Goal: Task Accomplishment & Management: Complete application form

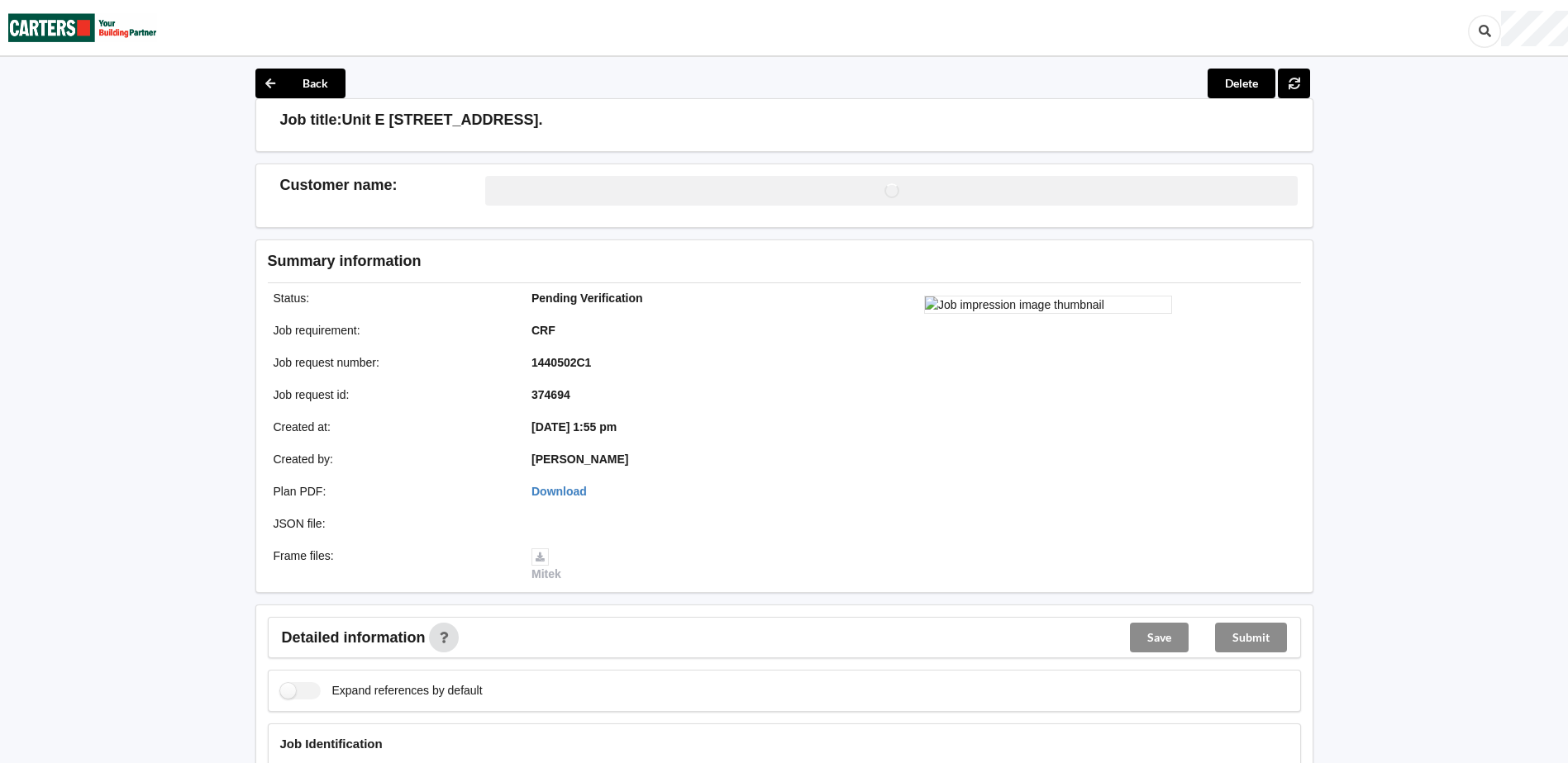
scroll to position [331, 0]
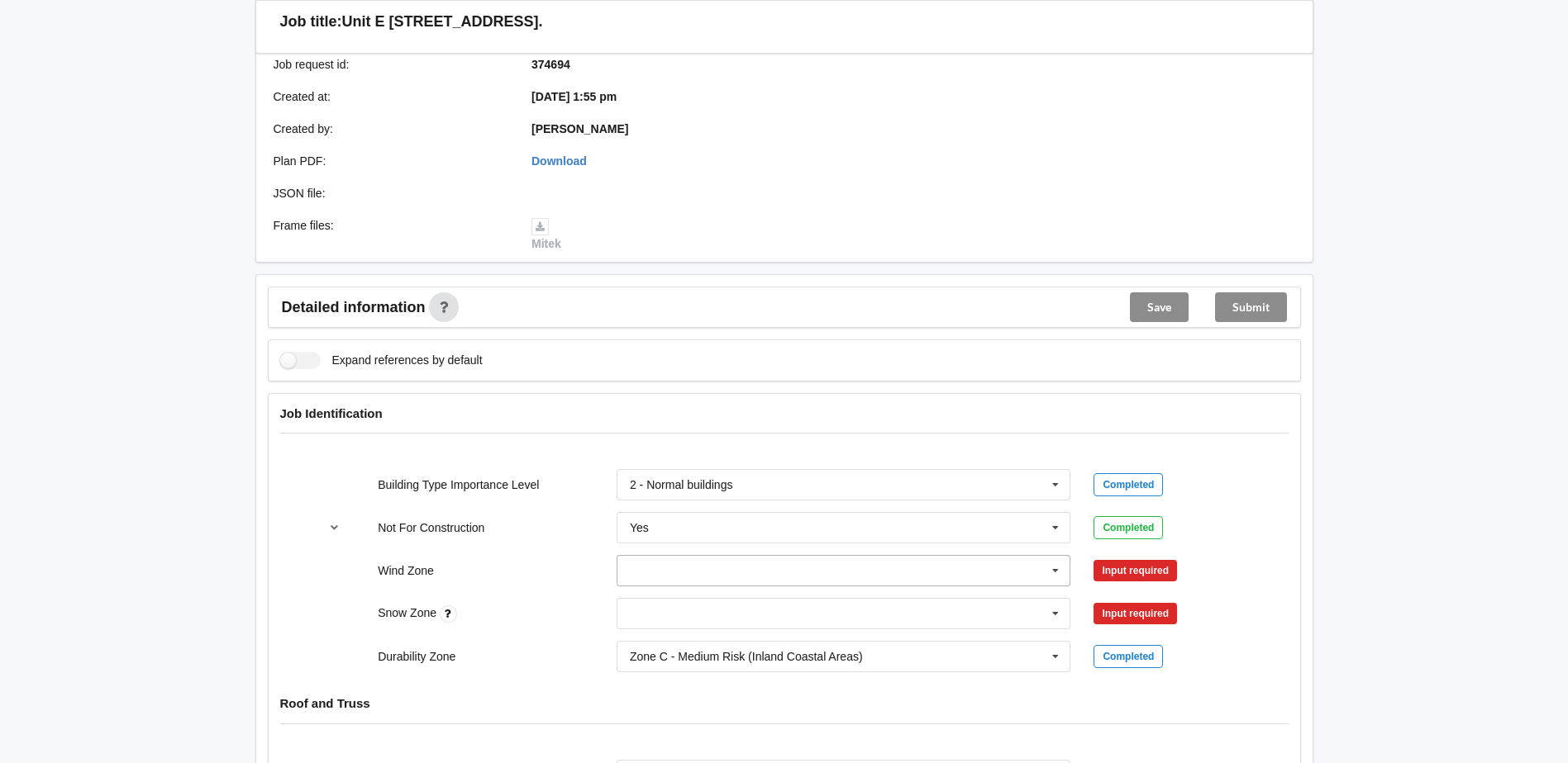
click at [688, 584] on input "text" at bounding box center [844, 570] width 453 height 30
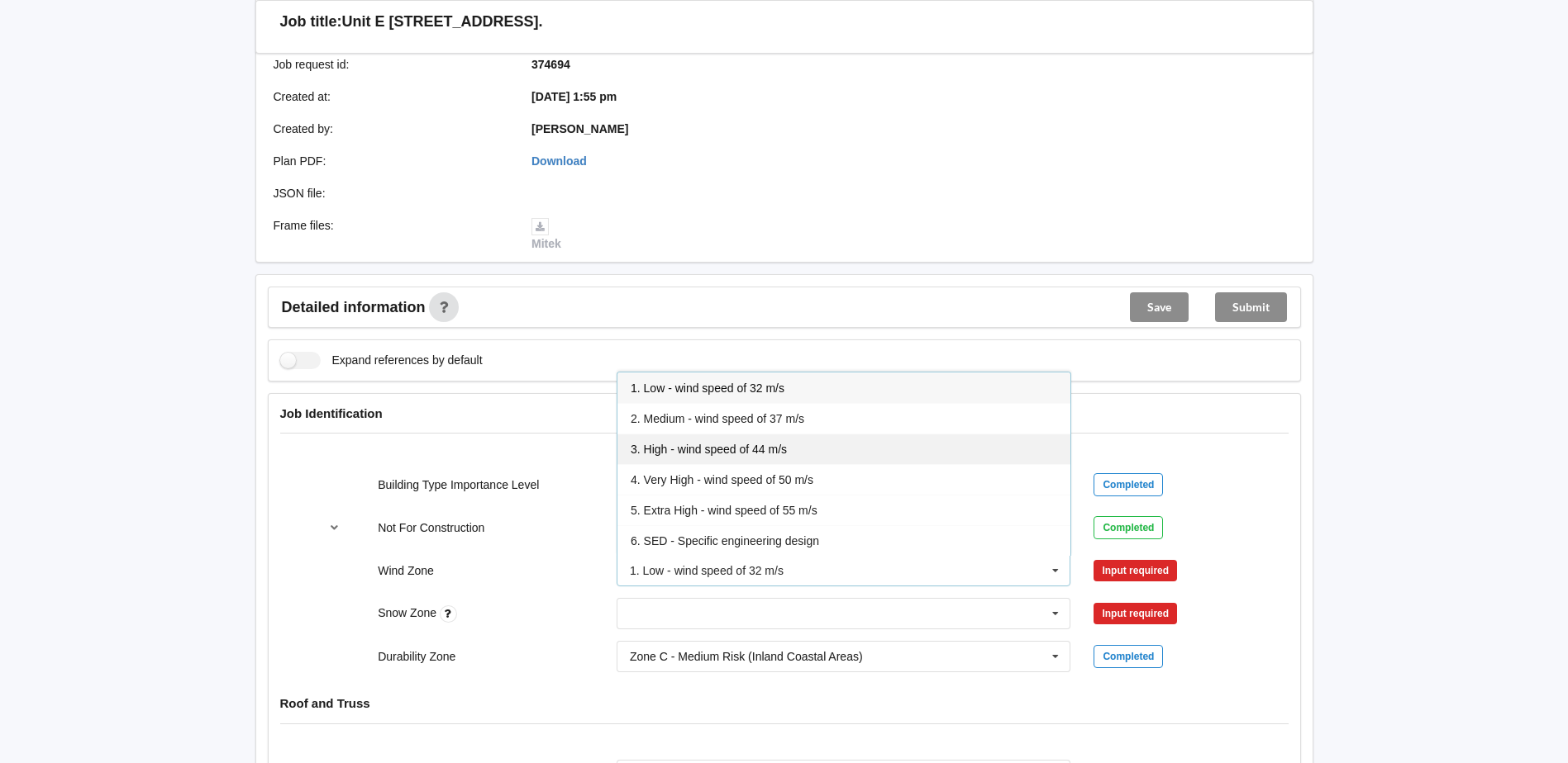
click at [717, 455] on span "3. High - wind speed of 44 m/s" at bounding box center [709, 450] width 156 height 14
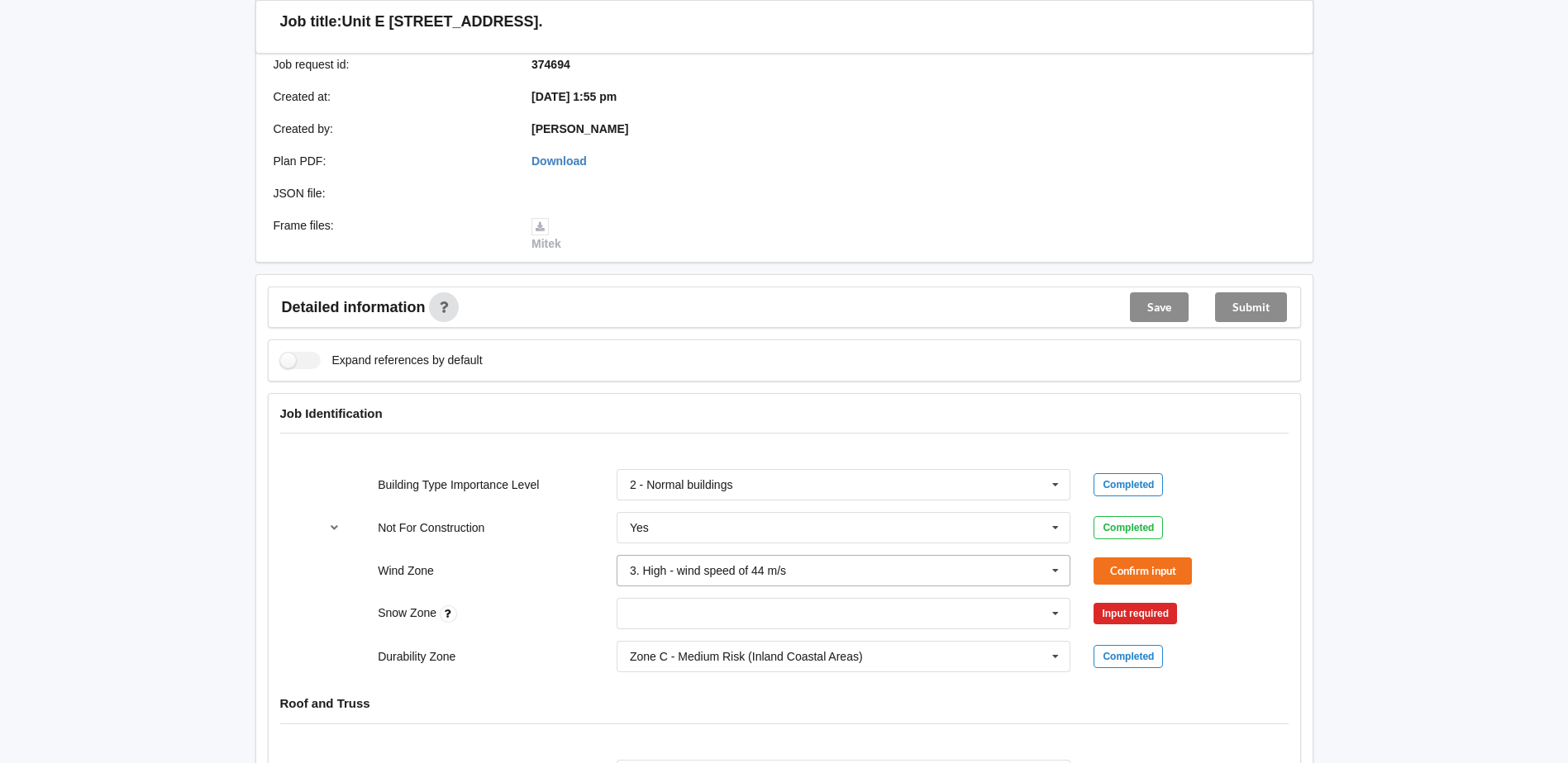
click at [823, 579] on input "text" at bounding box center [844, 570] width 453 height 30
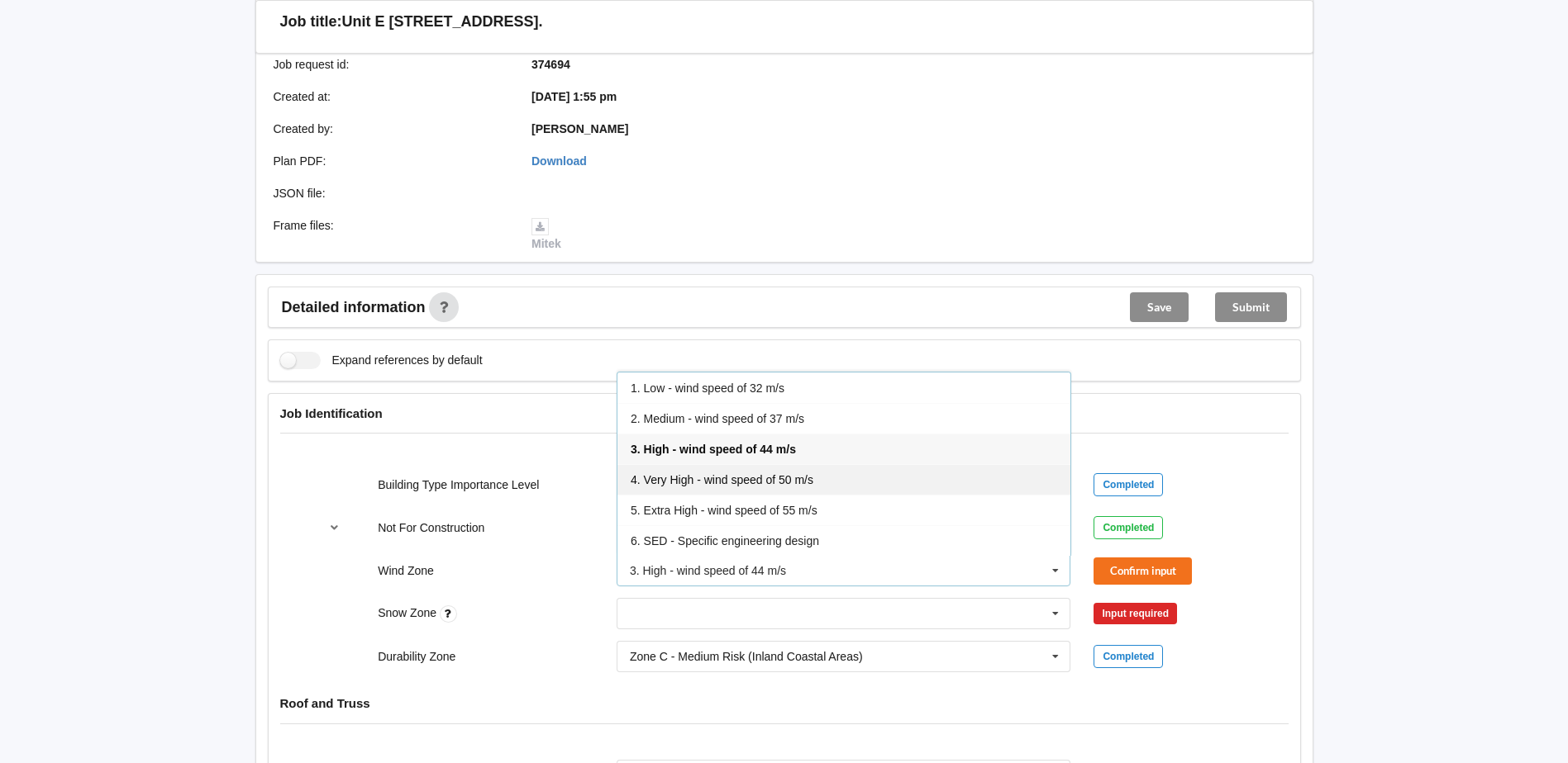
click at [756, 476] on span "4. Very High - wind speed of 50 m/s" at bounding box center [722, 480] width 182 height 14
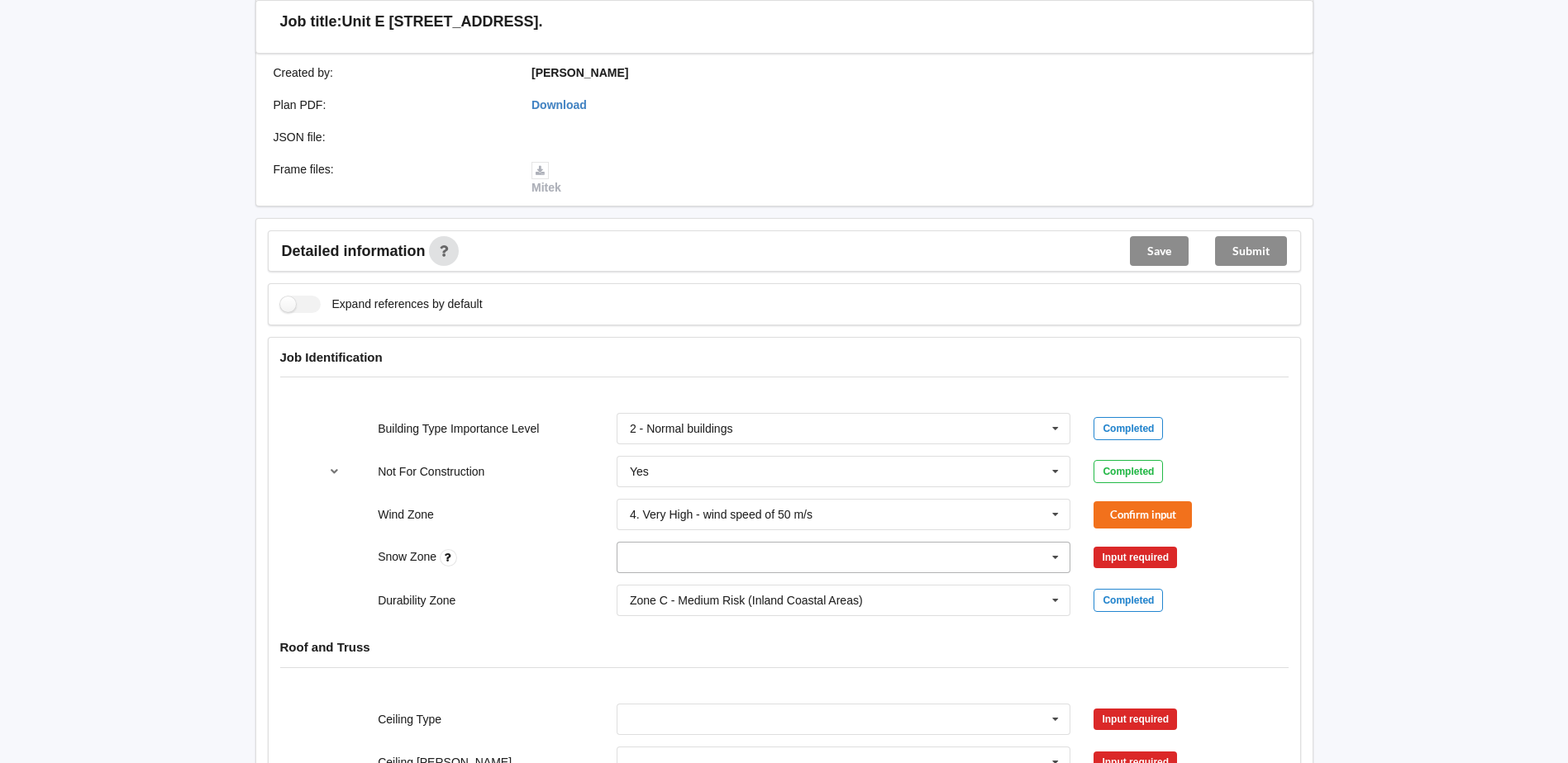
scroll to position [413, 0]
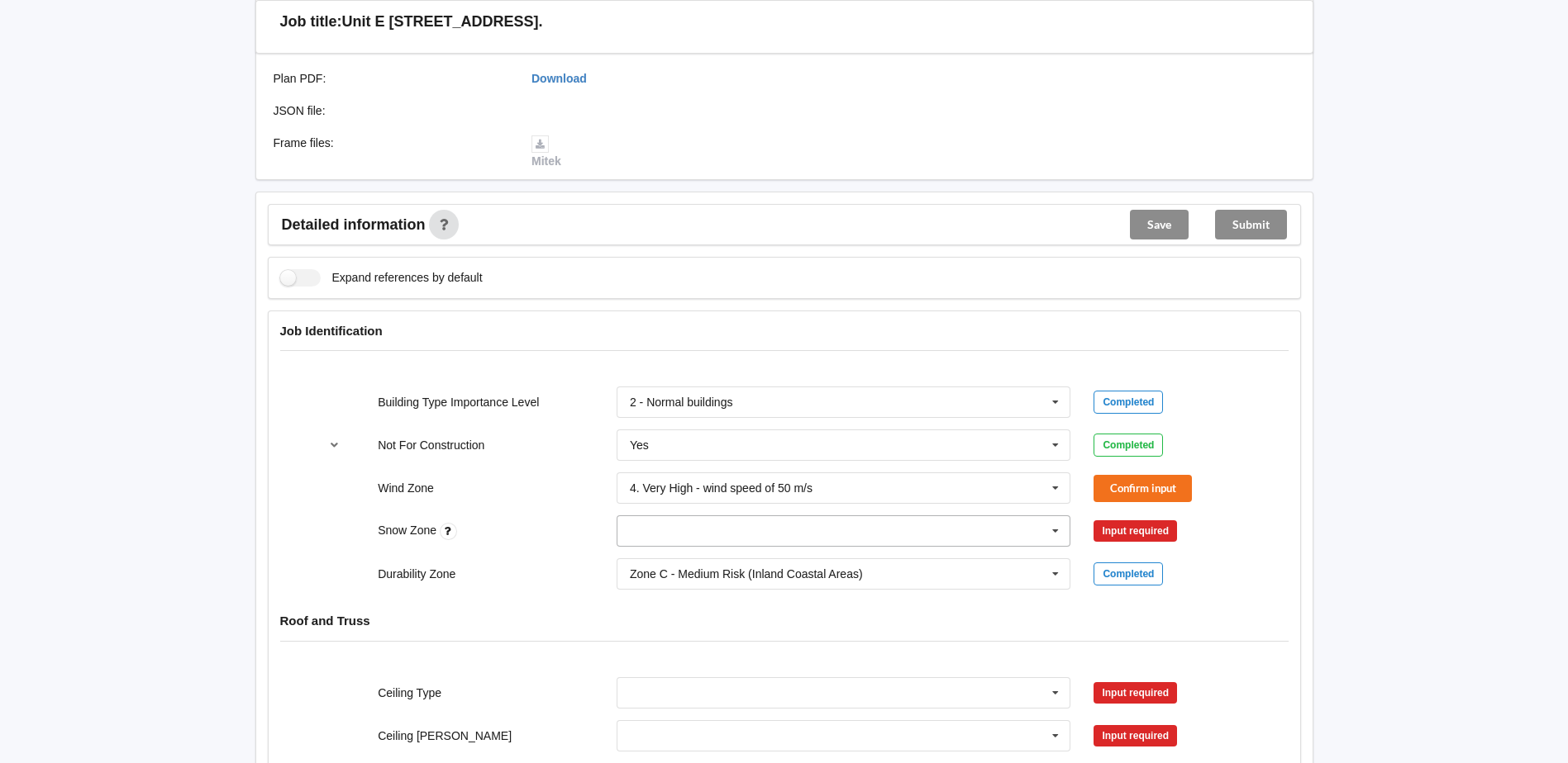
click at [699, 525] on input "text" at bounding box center [844, 531] width 453 height 30
drag, startPoint x: 689, startPoint y: 667, endPoint x: 687, endPoint y: 615, distance: 52.0
click at [687, 615] on div "N0 N1 N2 N3 N4 N5 None" at bounding box center [843, 639] width 454 height 185
click at [668, 649] on div "N3" at bounding box center [843, 653] width 453 height 31
click at [458, 535] on div "Snow Zone" at bounding box center [485, 531] width 239 height 18
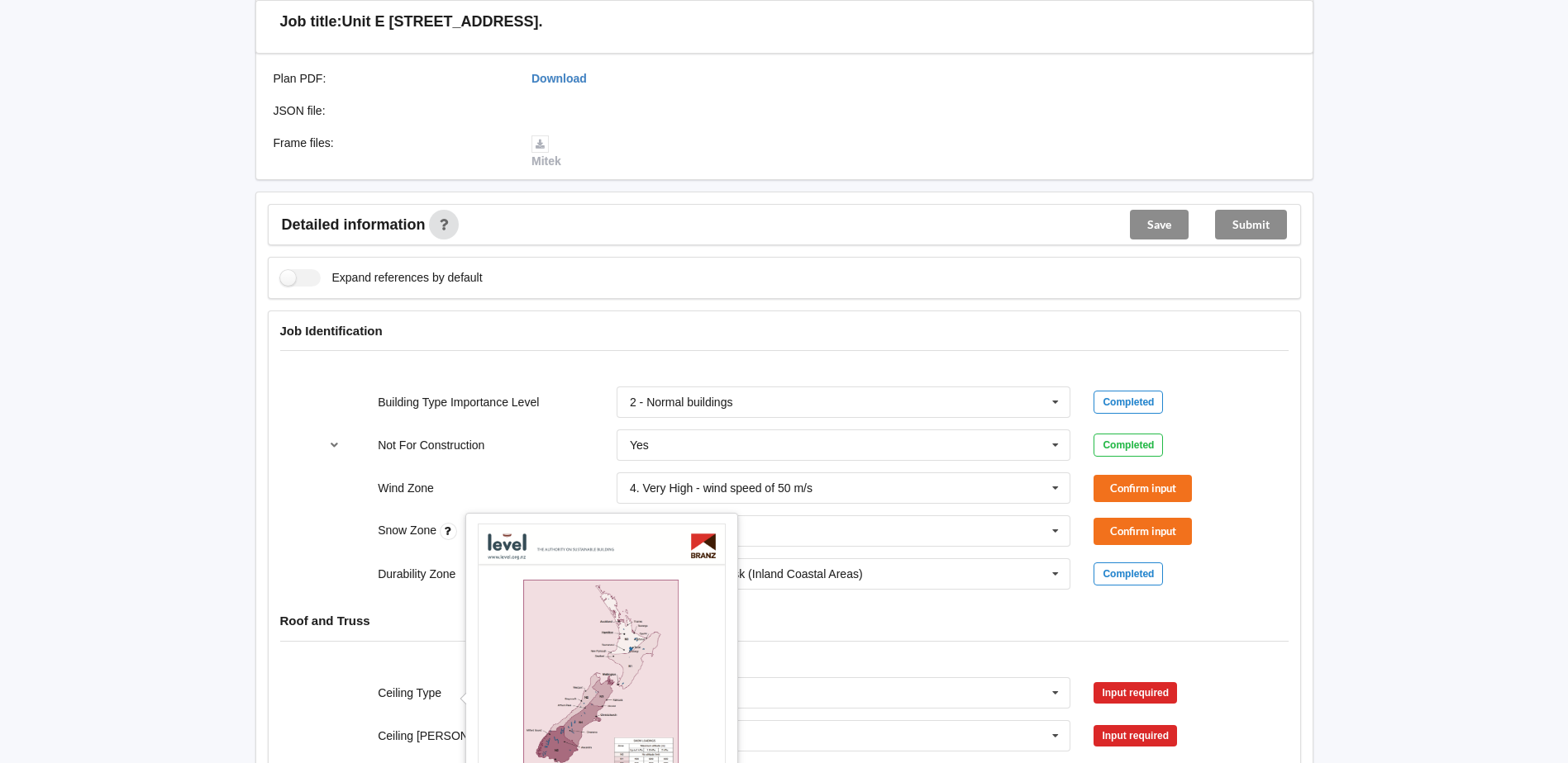
click at [454, 534] on icon at bounding box center [449, 531] width 17 height 17
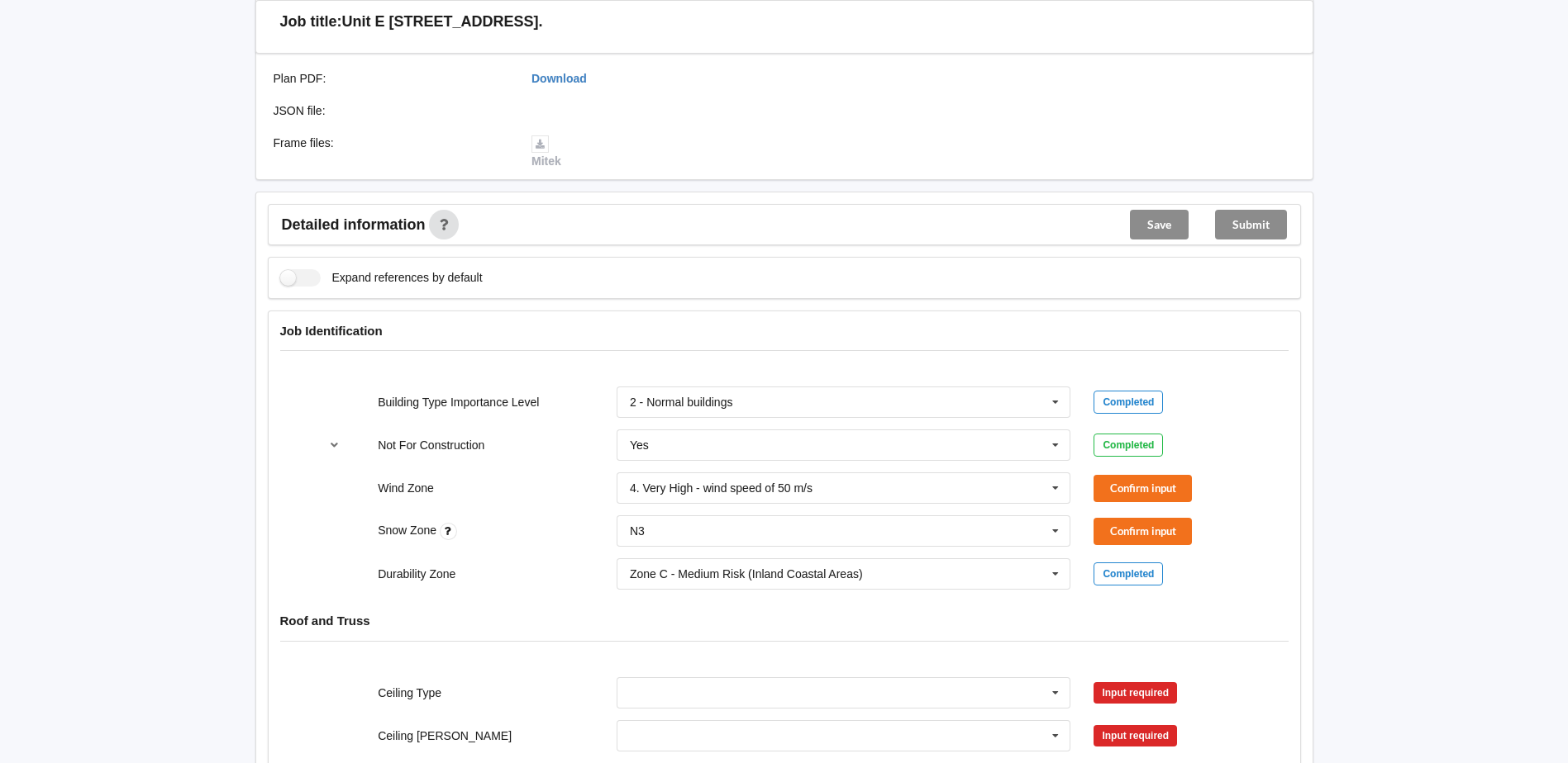
click at [456, 531] on icon at bounding box center [449, 531] width 17 height 17
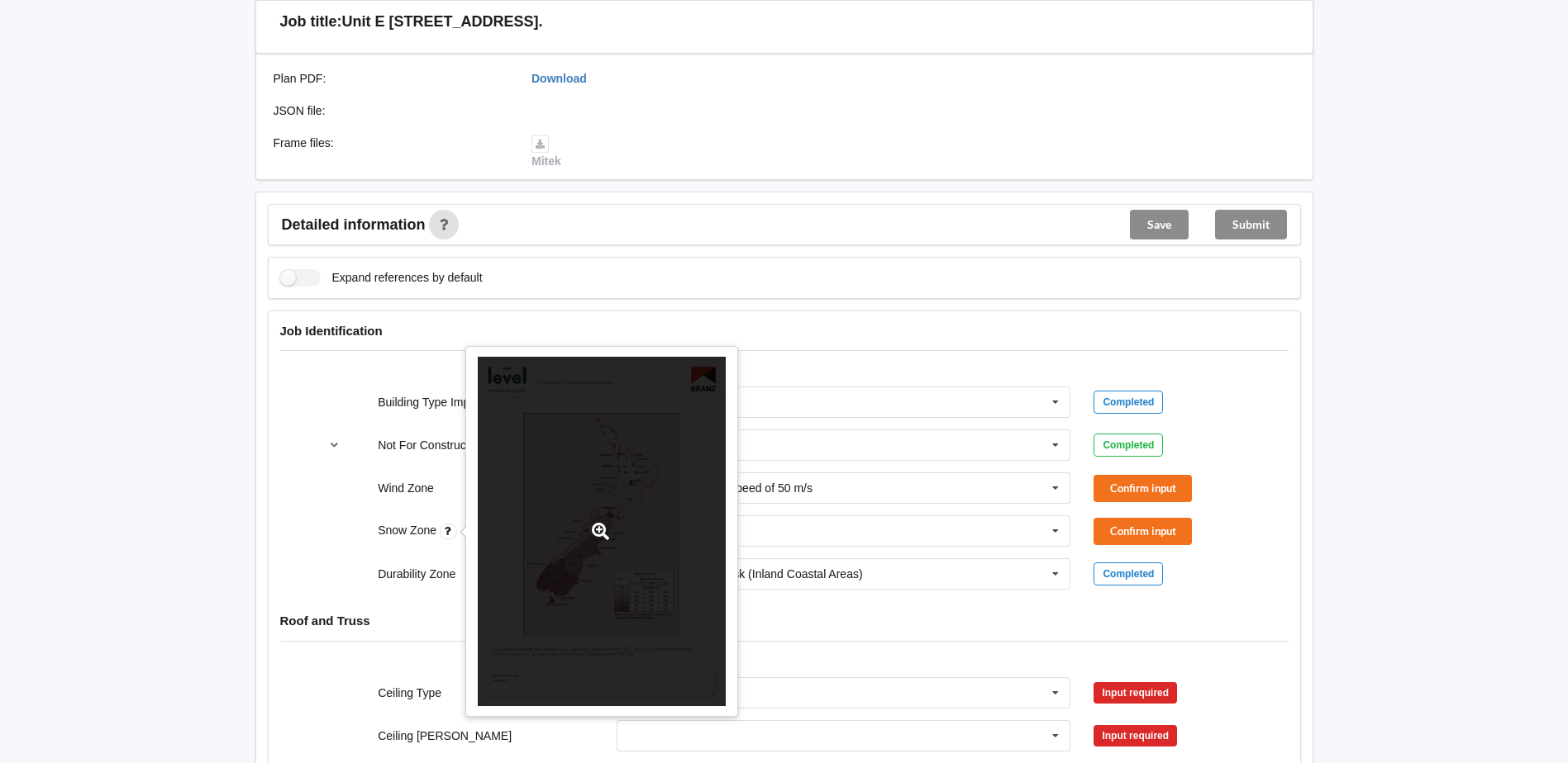
click at [614, 513] on div at bounding box center [601, 531] width 248 height 350
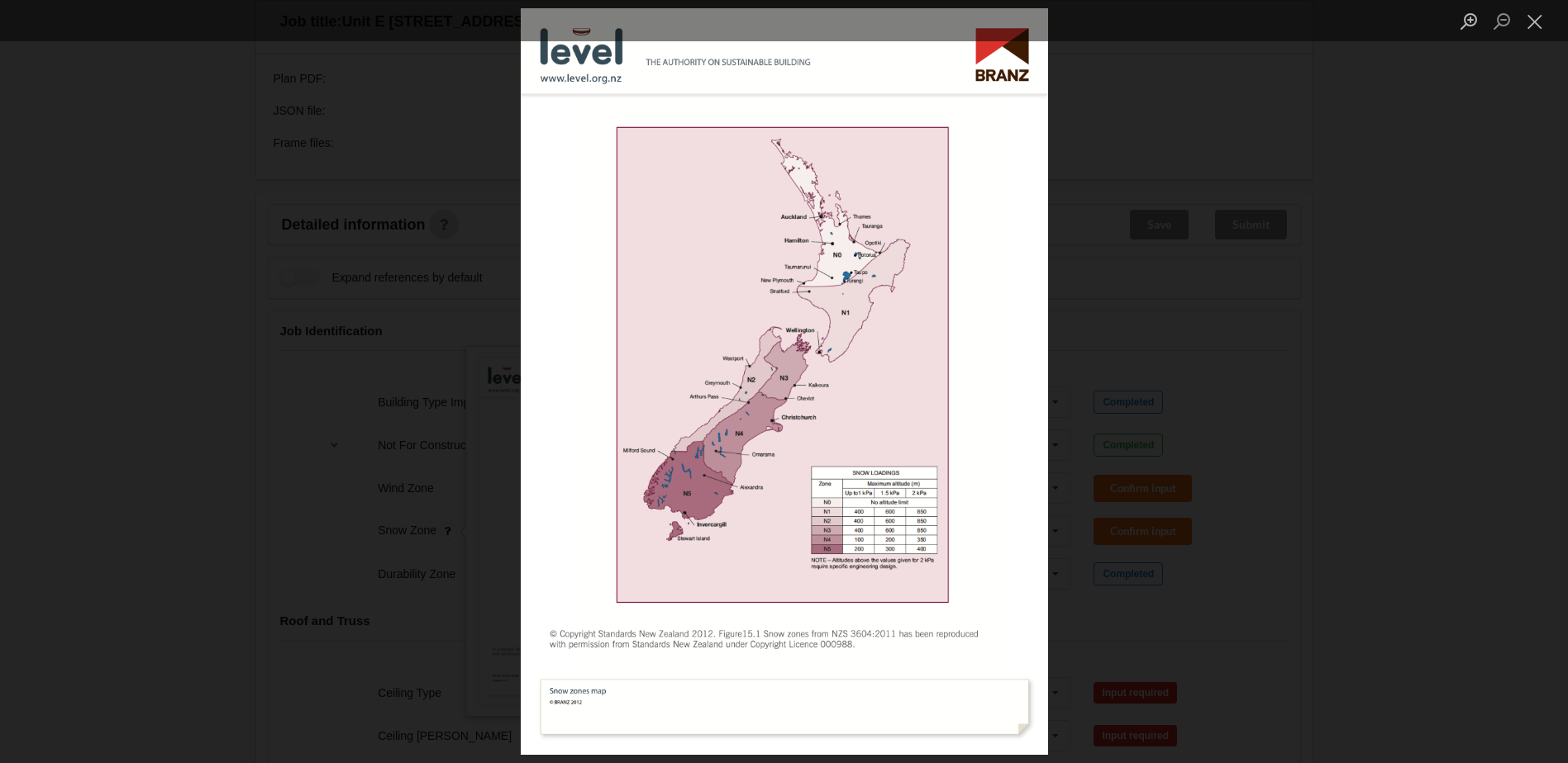
click at [1089, 232] on div "Lightbox" at bounding box center [784, 381] width 1568 height 763
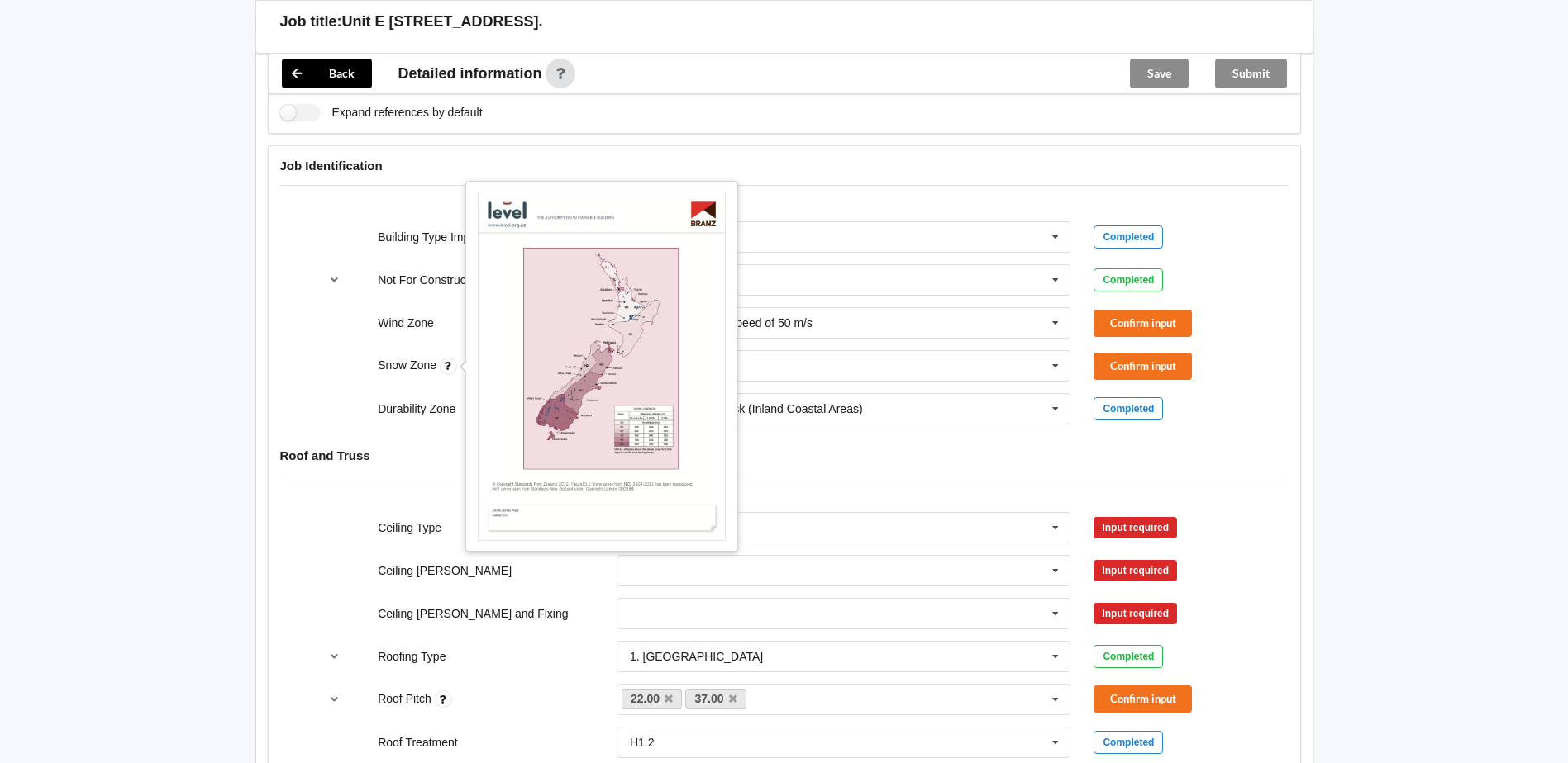
click at [875, 478] on div "Roof and Truss" at bounding box center [784, 468] width 1032 height 64
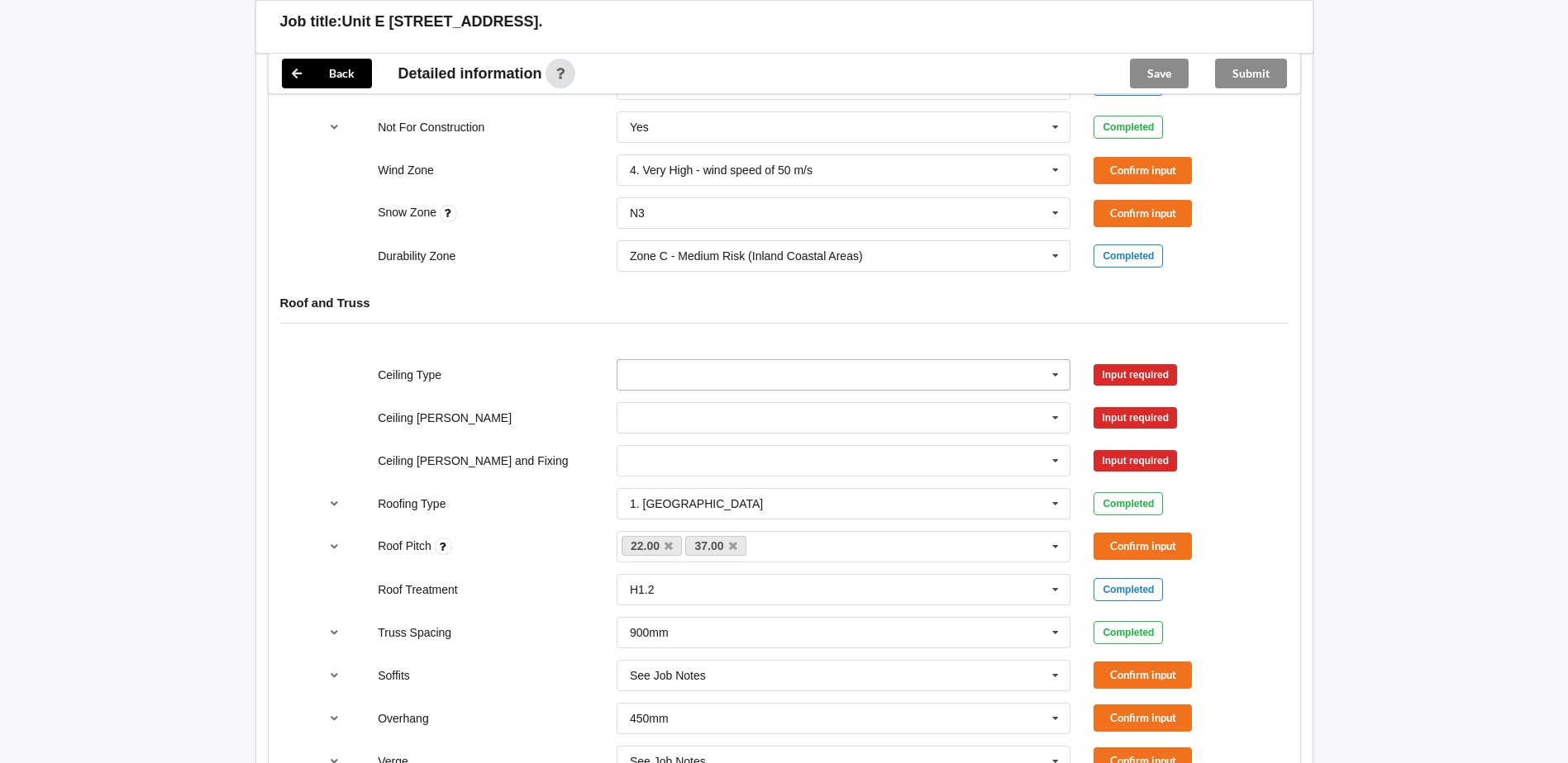
scroll to position [744, 0]
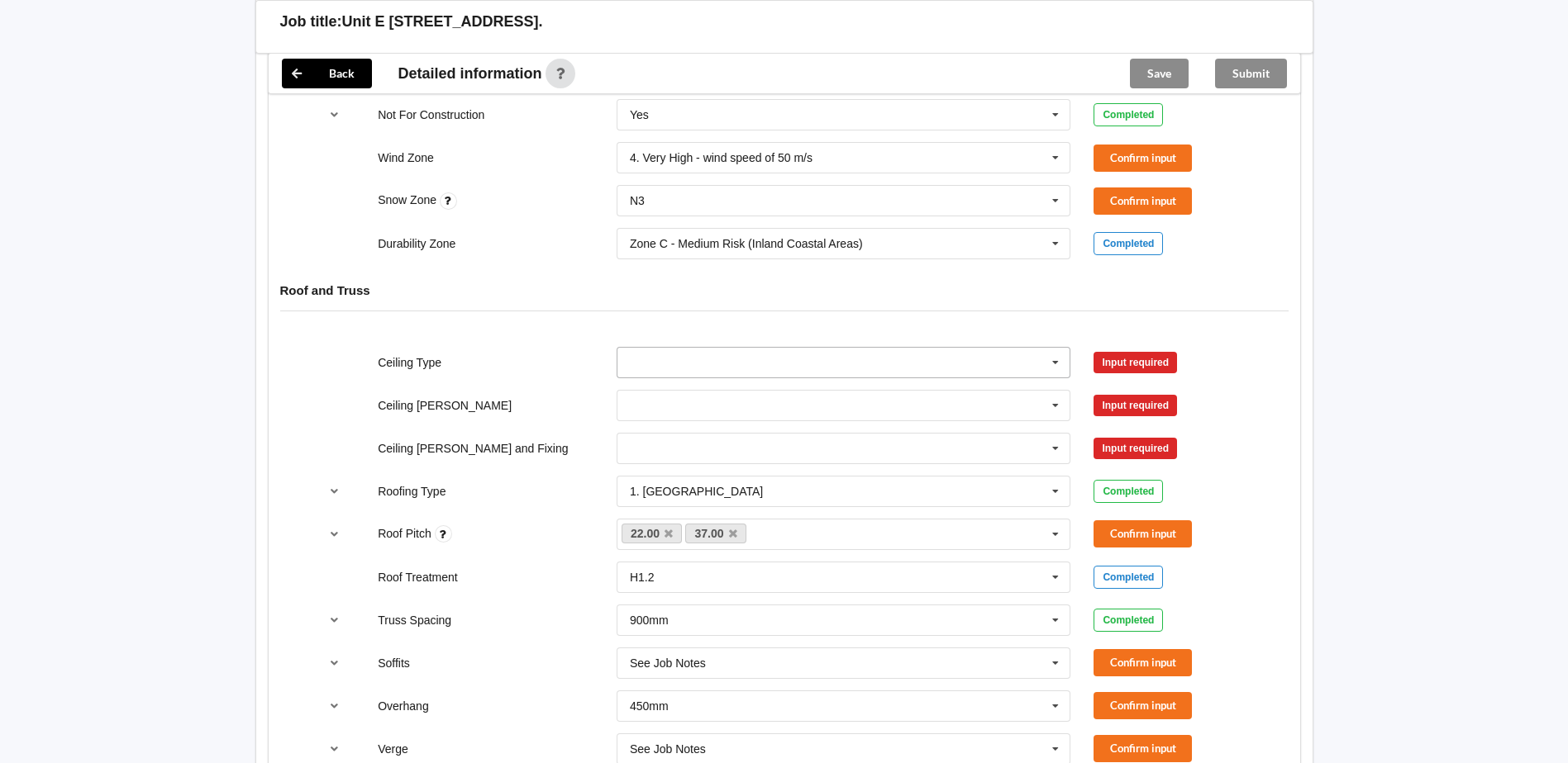
click at [696, 350] on input "text" at bounding box center [844, 363] width 453 height 30
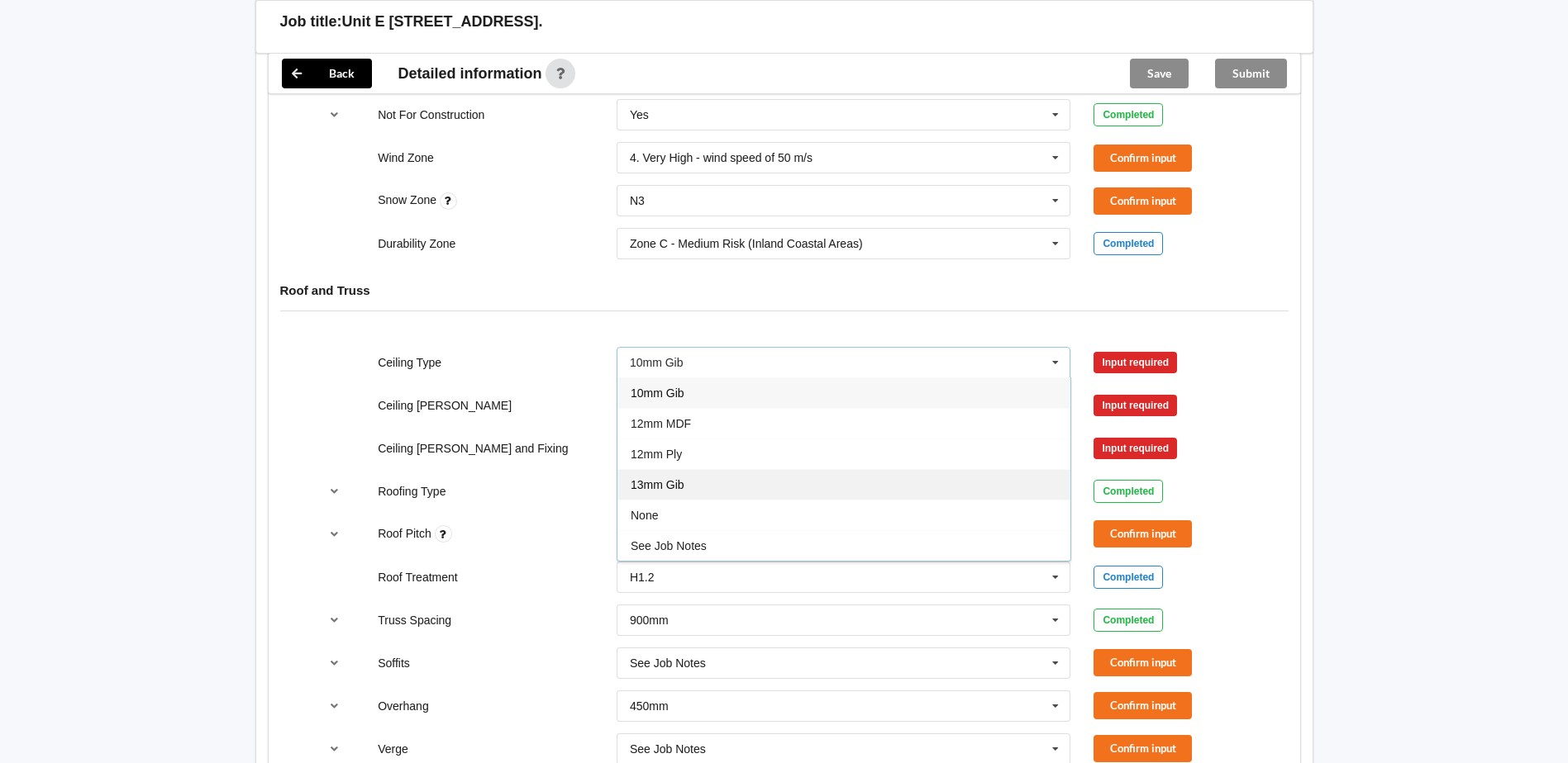
click at [767, 477] on div "13mm Gib" at bounding box center [843, 485] width 453 height 31
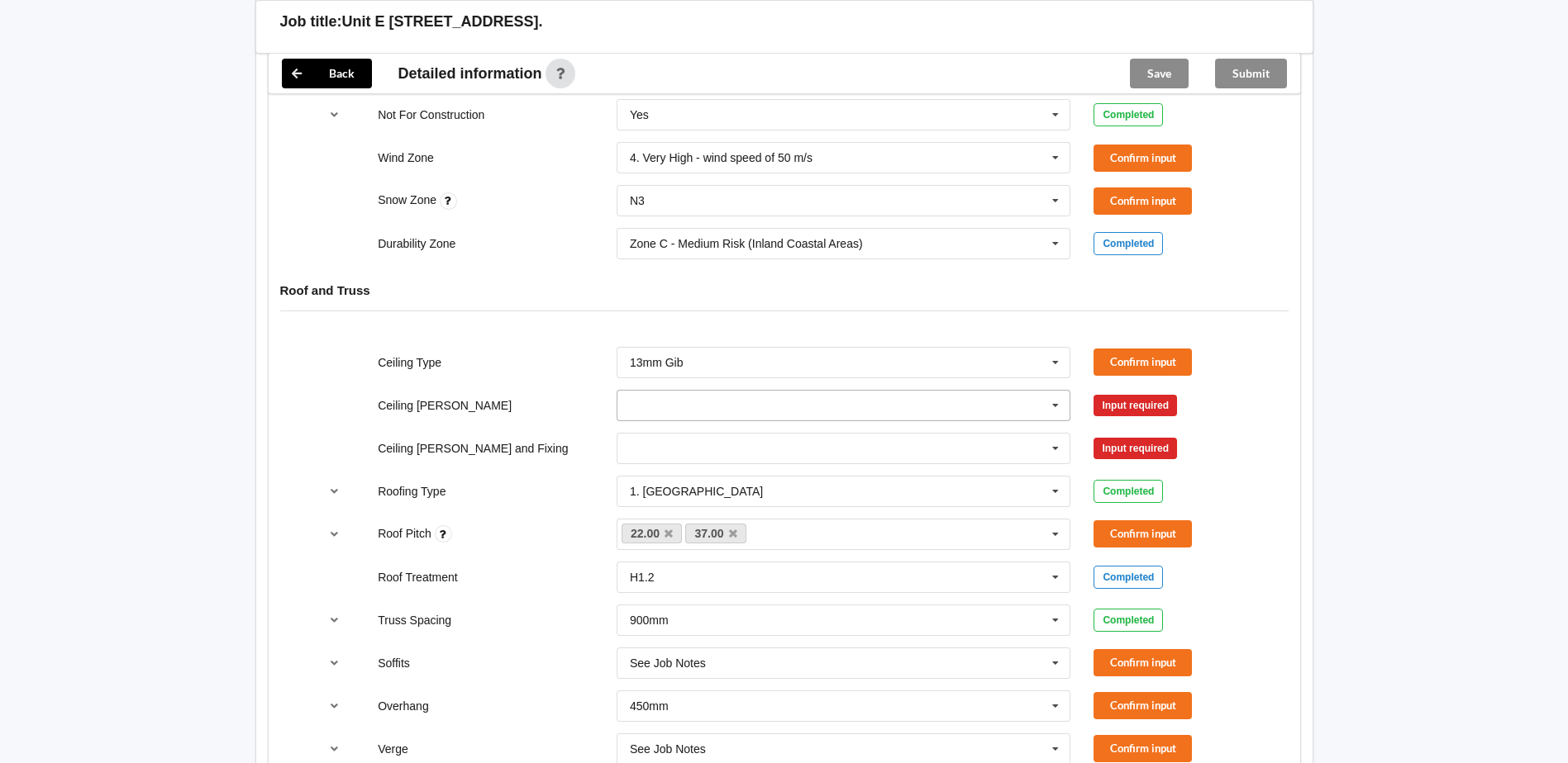
click at [746, 408] on input "text" at bounding box center [844, 405] width 453 height 30
click at [717, 464] on div "450mm" at bounding box center [843, 467] width 453 height 31
click at [678, 445] on input "text" at bounding box center [844, 449] width 453 height 30
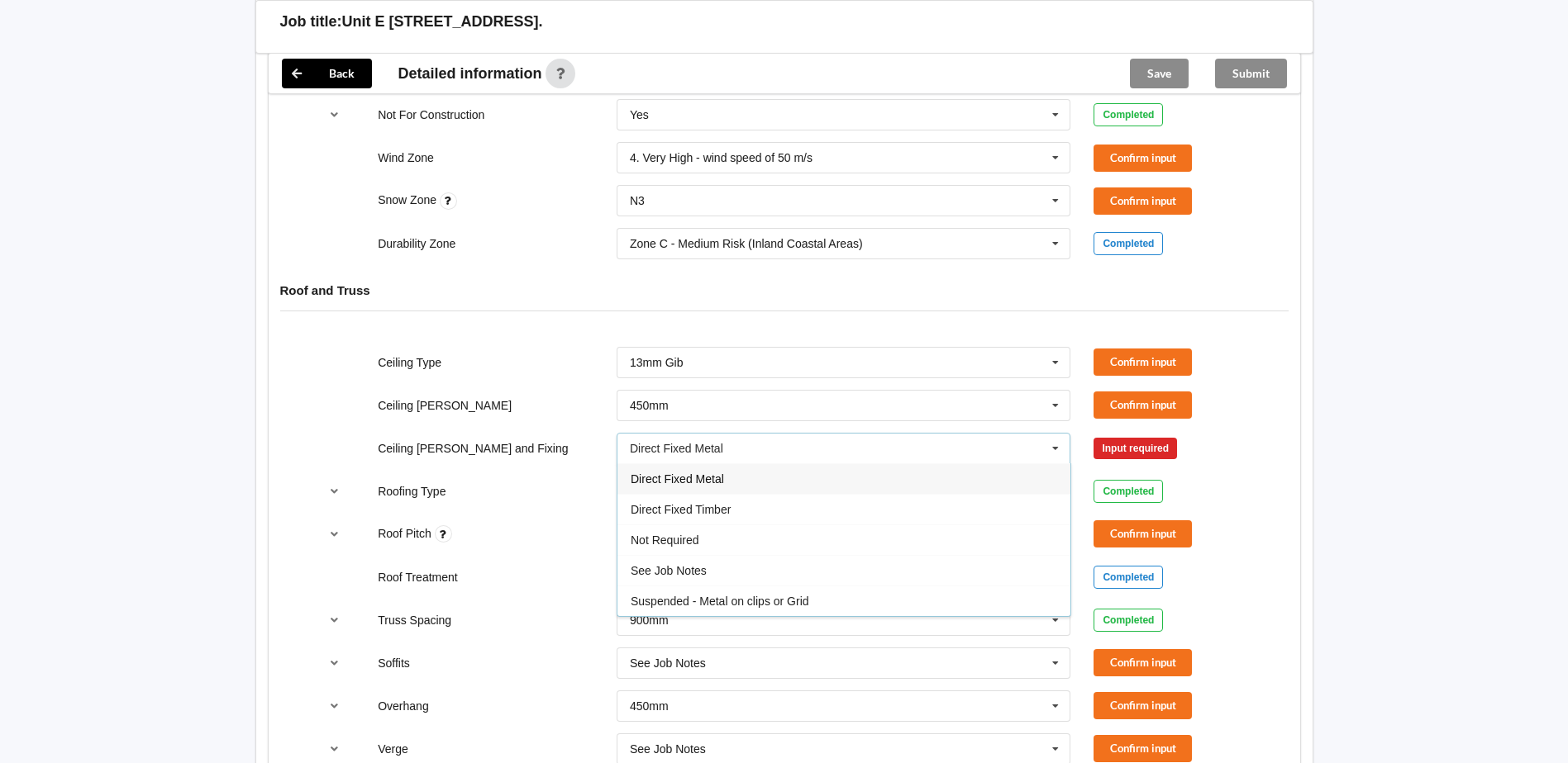
click at [735, 512] on div "Direct Fixed Timber" at bounding box center [843, 509] width 453 height 31
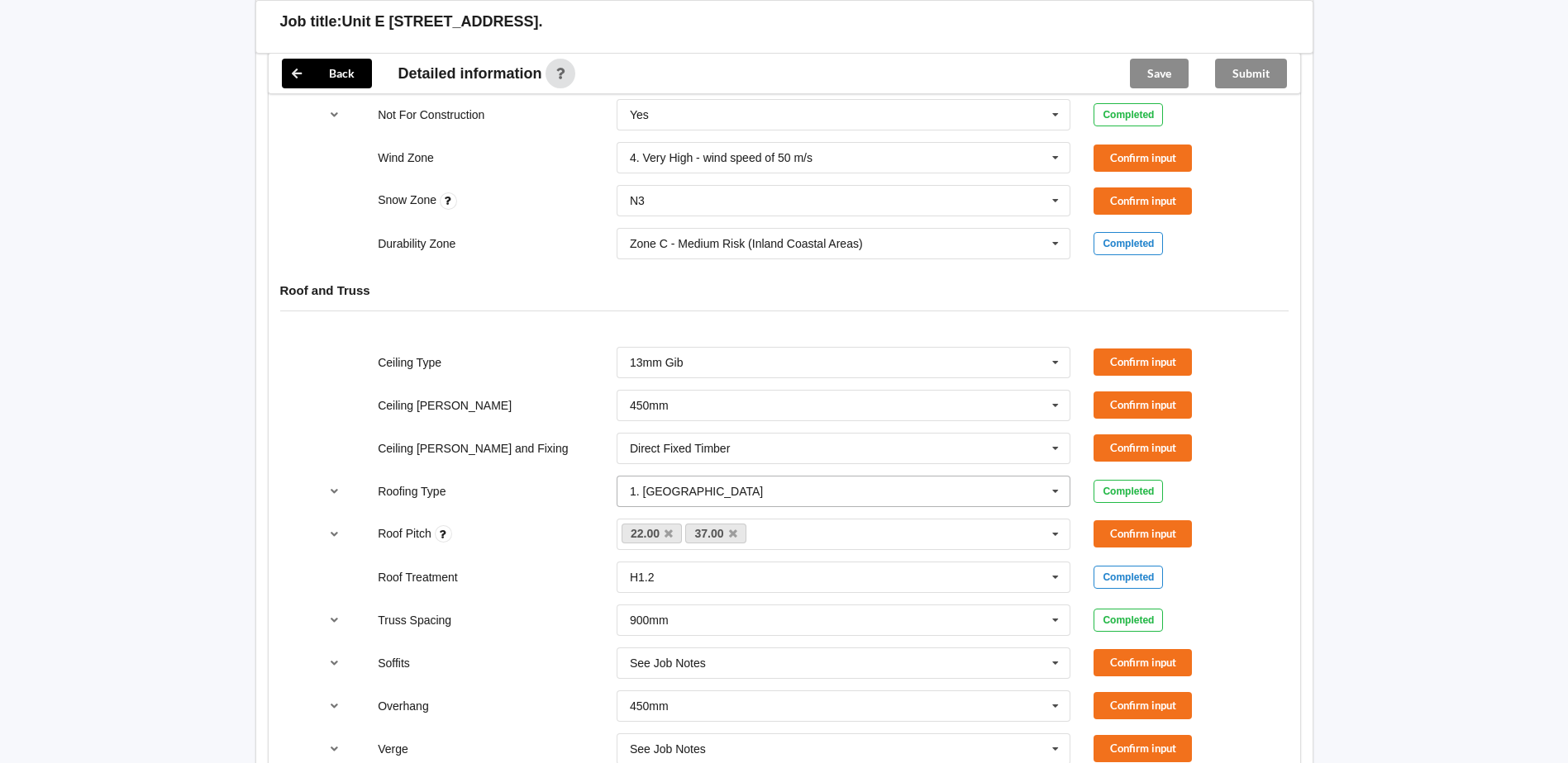
click at [698, 498] on input "text" at bounding box center [844, 491] width 453 height 30
click at [1245, 516] on div "Roof Pitch 22.00 37.00 None Confirm input" at bounding box center [784, 534] width 954 height 55
click at [1152, 149] on button "Confirm input" at bounding box center [1142, 158] width 98 height 27
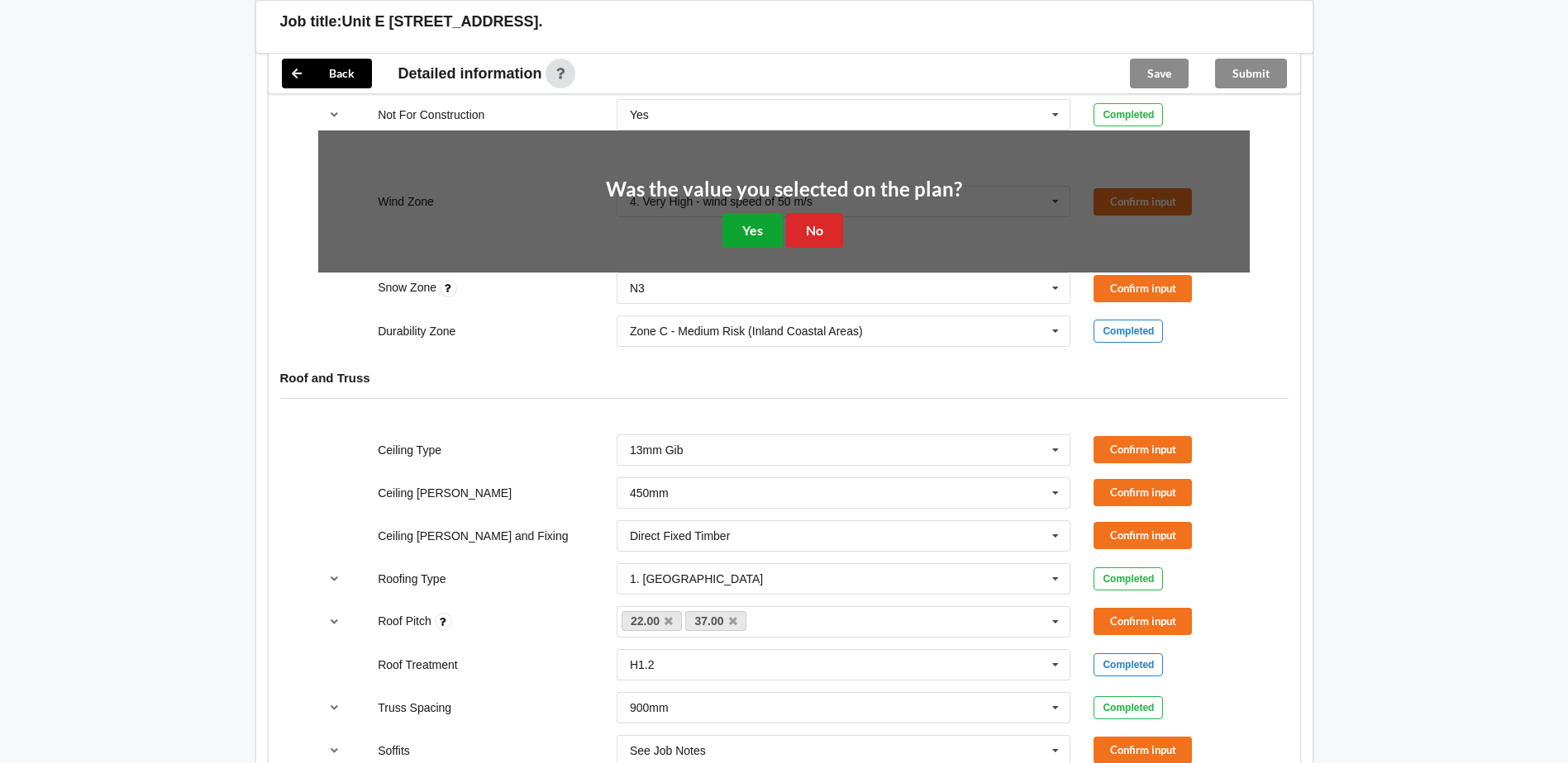
click at [751, 229] on button "Yes" at bounding box center [753, 230] width 61 height 34
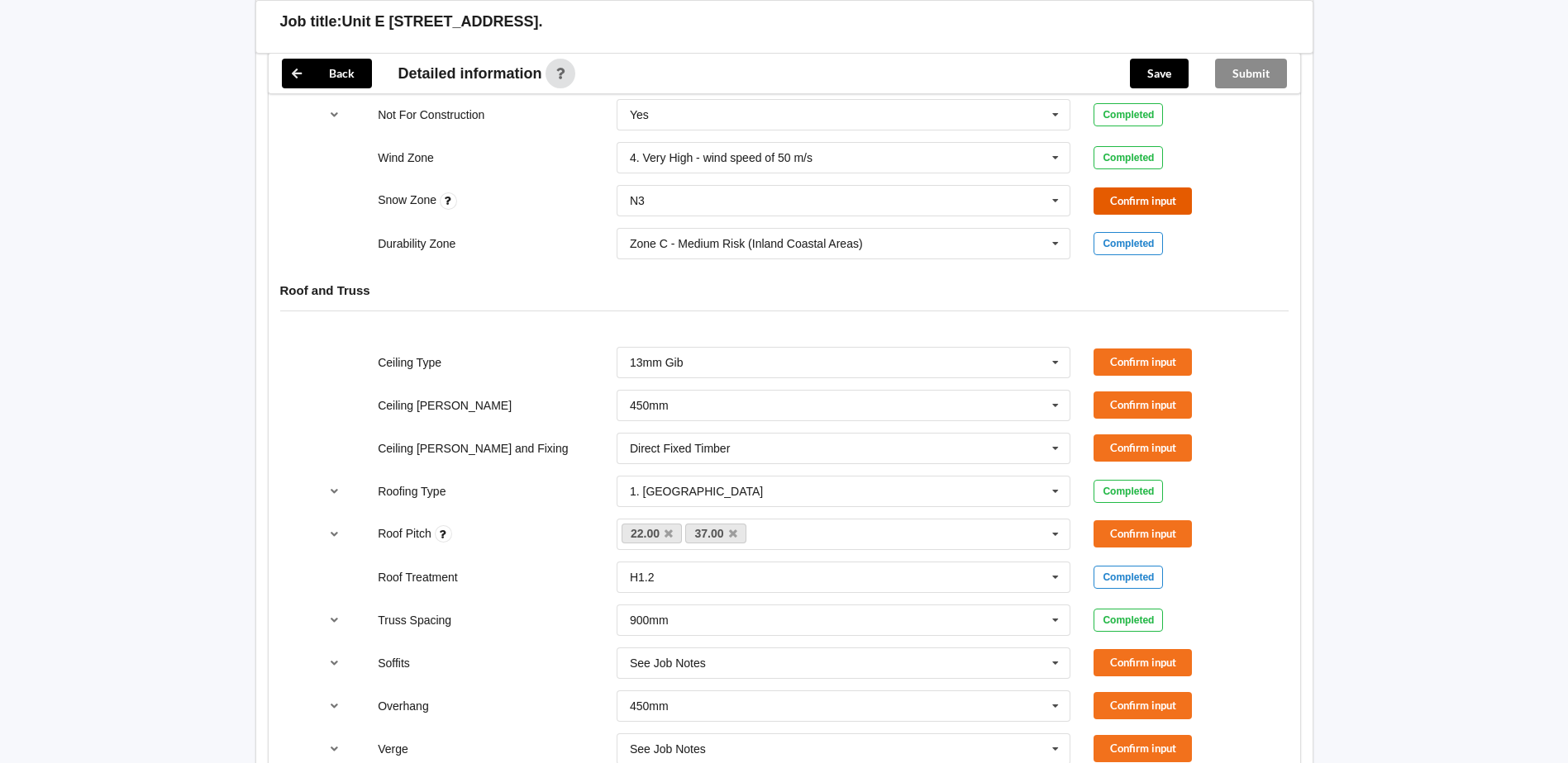
click at [1118, 203] on button "Confirm input" at bounding box center [1142, 201] width 98 height 27
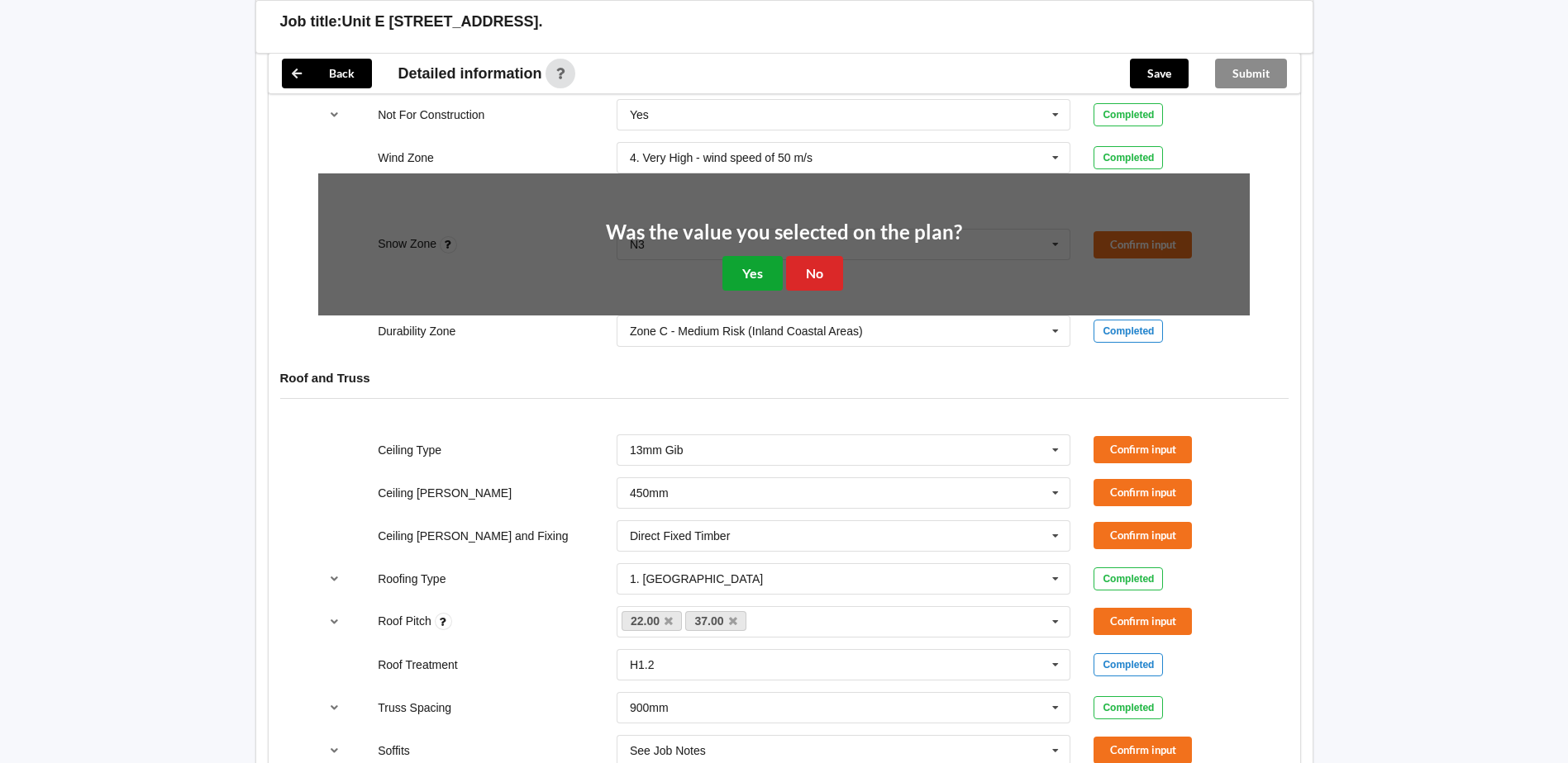
click at [729, 262] on button "Yes" at bounding box center [753, 273] width 61 height 34
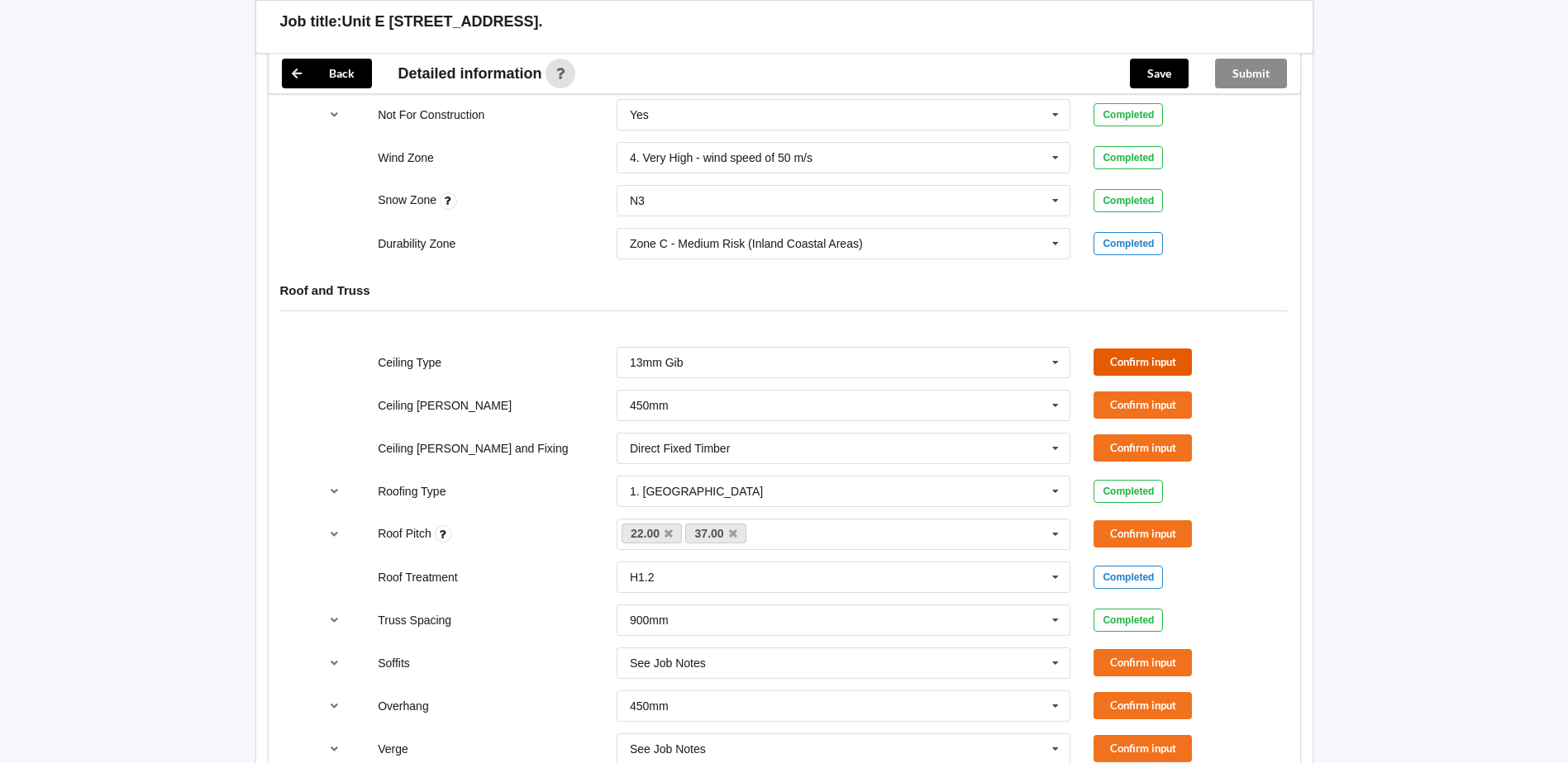
click at [1157, 355] on button "Confirm input" at bounding box center [1142, 362] width 98 height 27
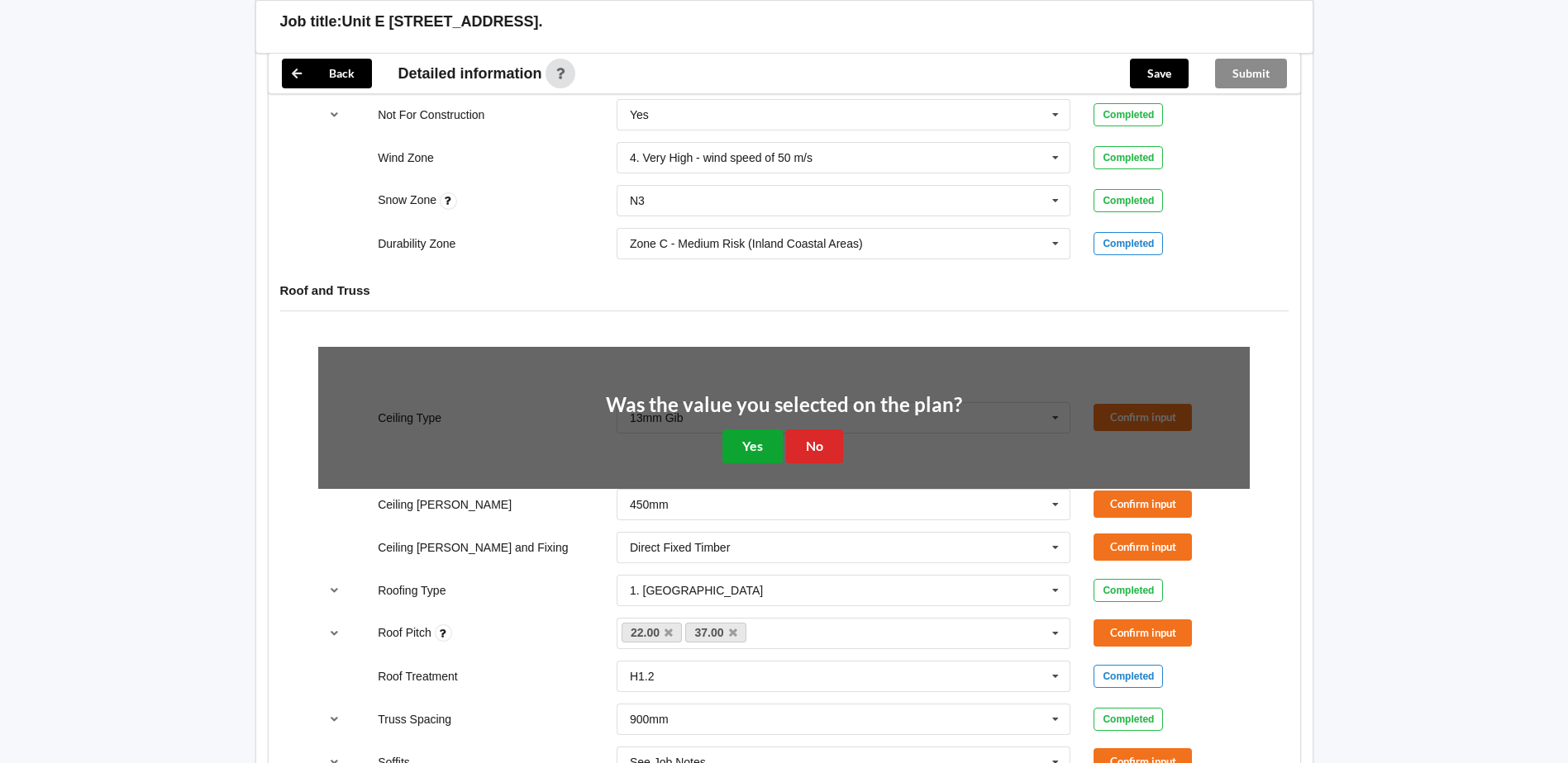
click at [735, 445] on button "Yes" at bounding box center [753, 446] width 61 height 34
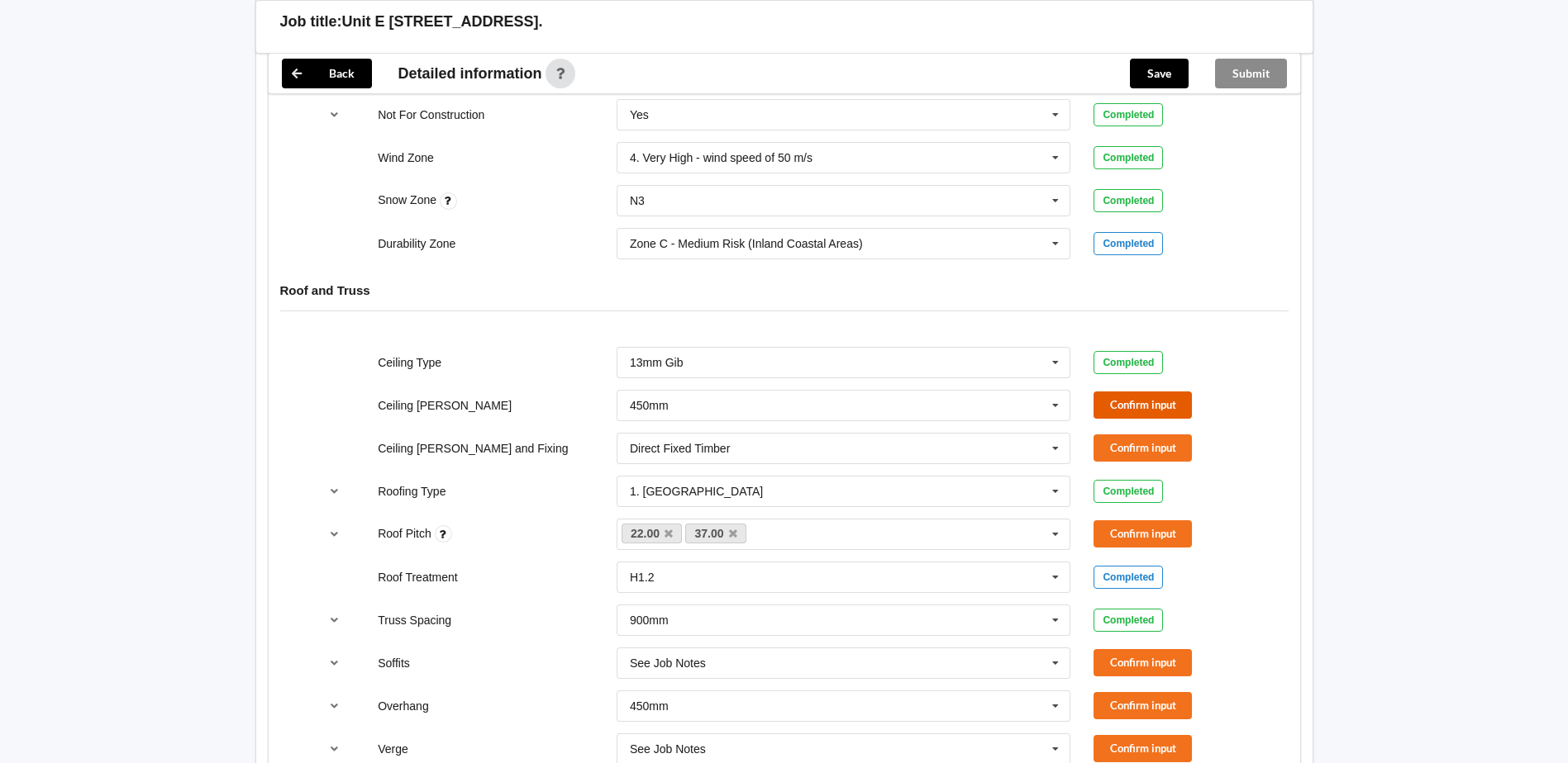
click at [1138, 404] on button "Confirm input" at bounding box center [1142, 405] width 98 height 27
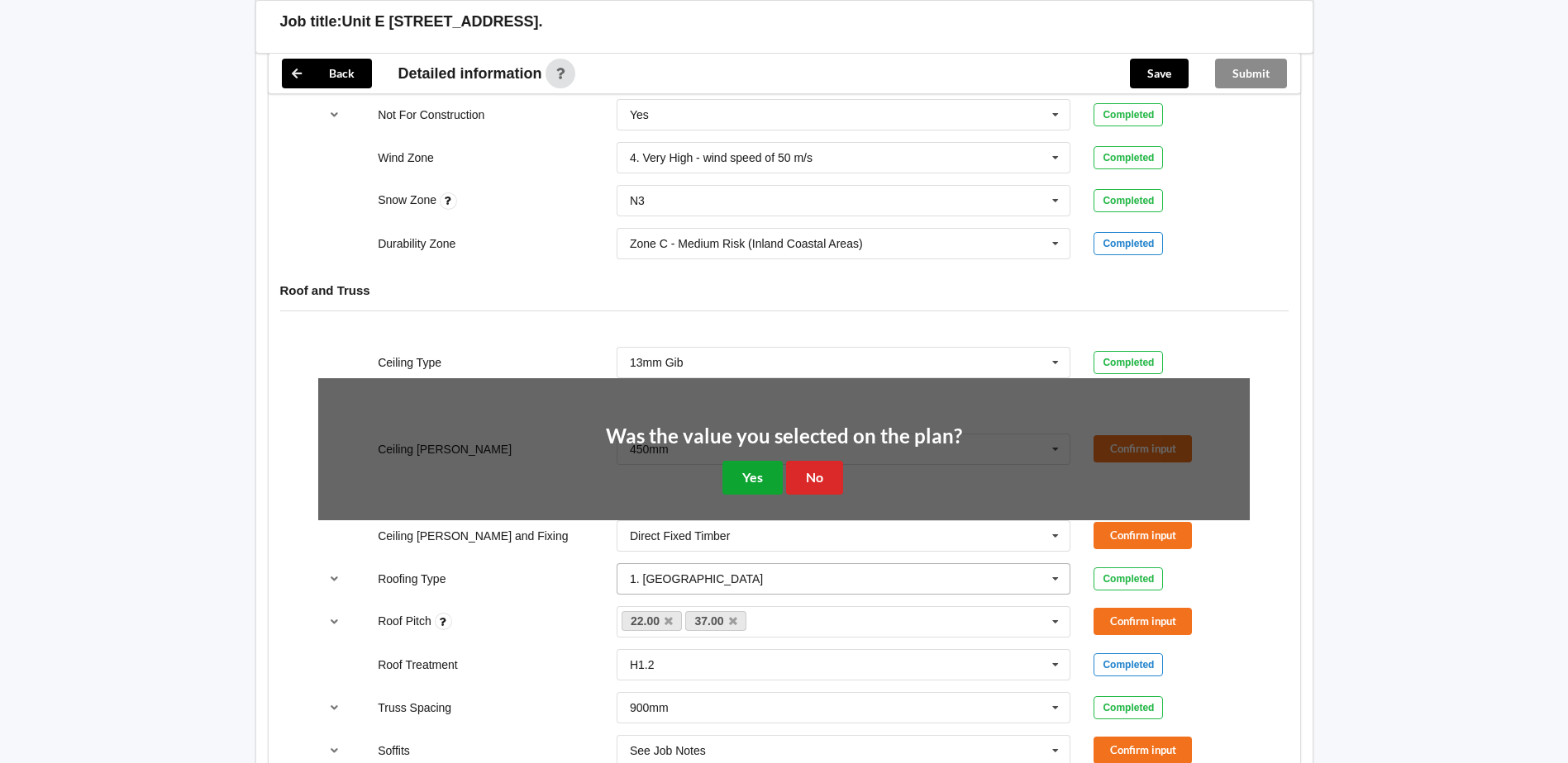
click at [752, 478] on button "Yes" at bounding box center [753, 477] width 61 height 34
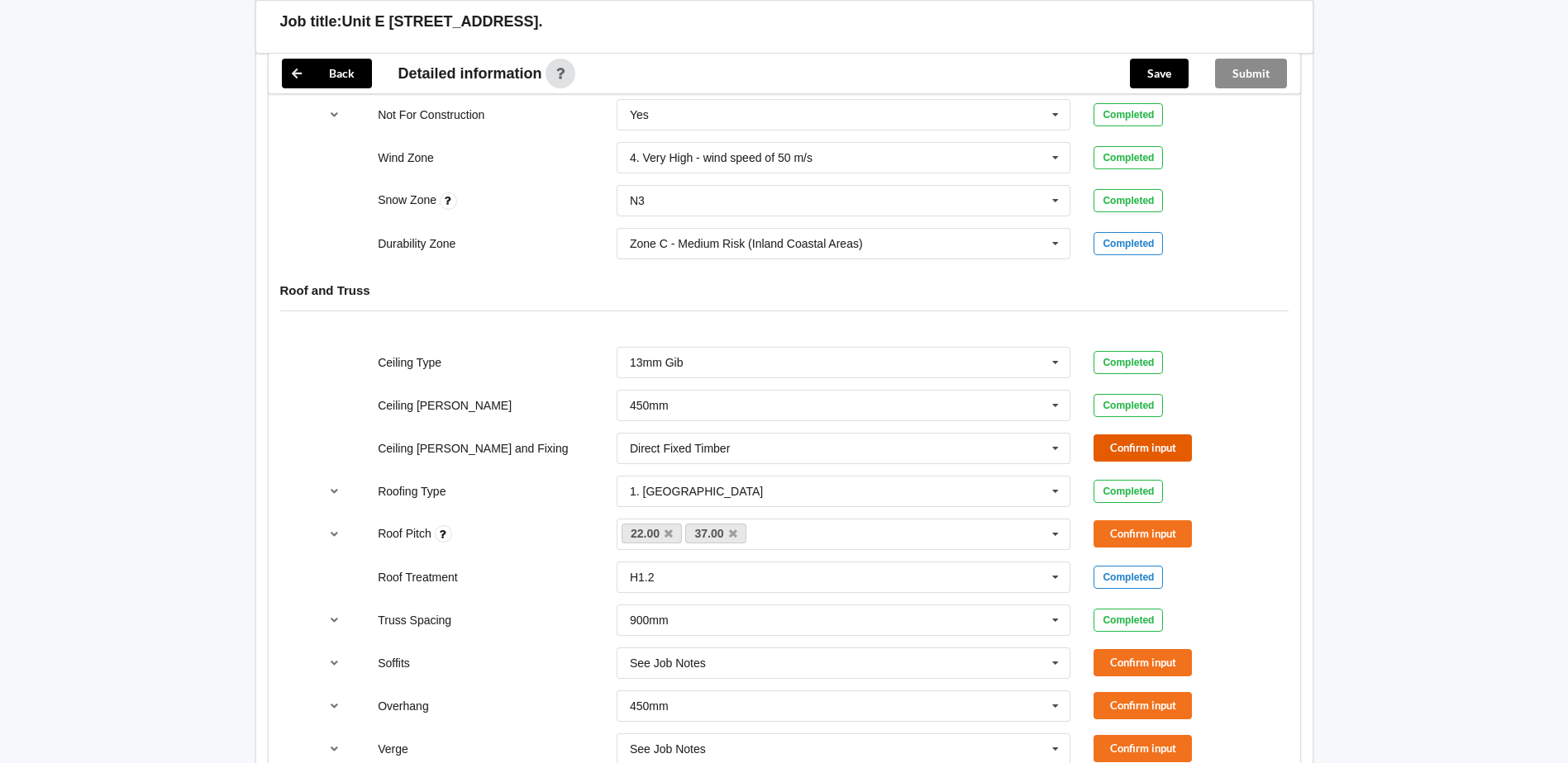
click at [1127, 458] on button "Confirm input" at bounding box center [1142, 449] width 98 height 27
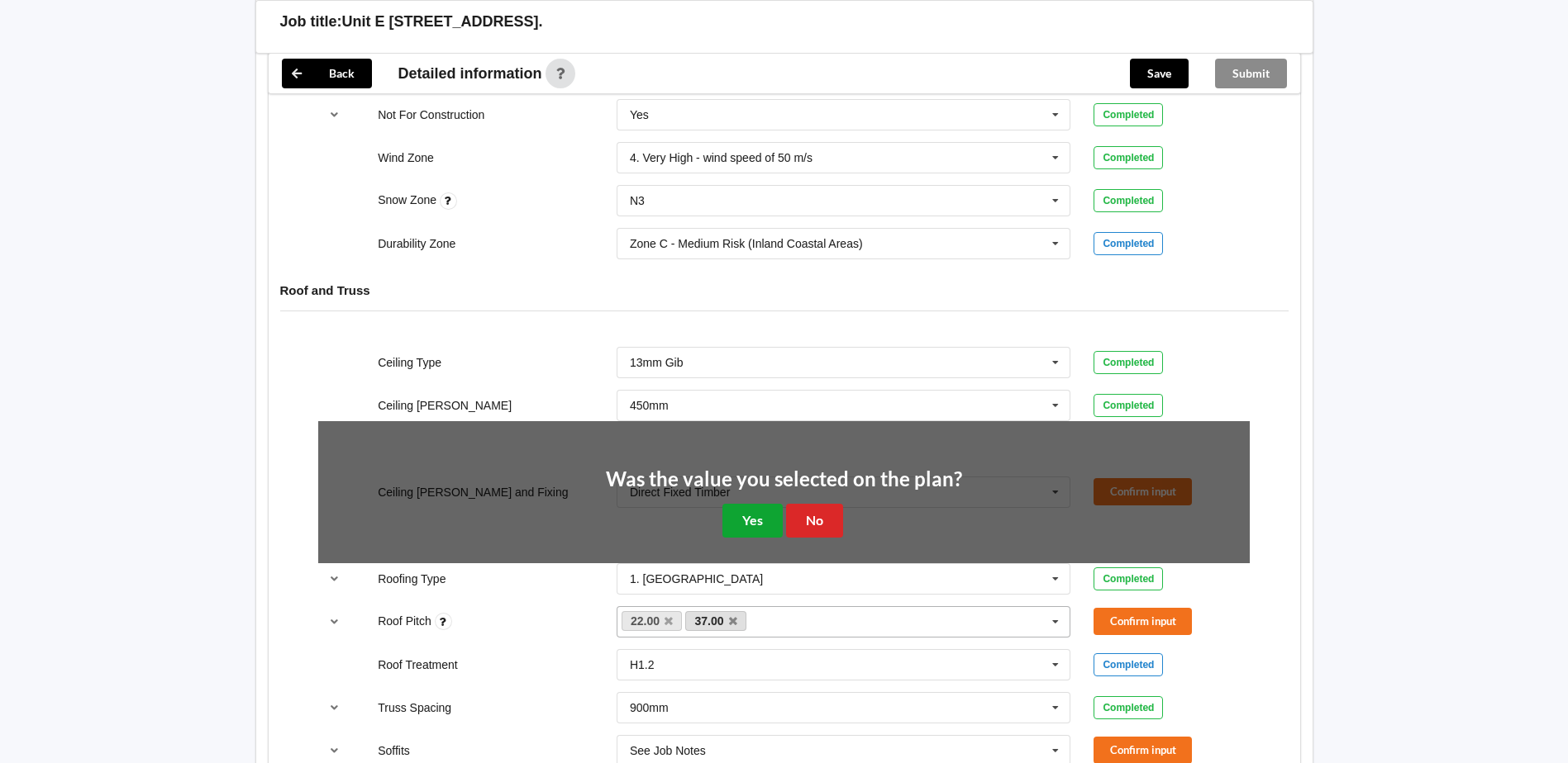
drag, startPoint x: 735, startPoint y: 532, endPoint x: 743, endPoint y: 523, distance: 12.0
click at [735, 532] on button "Yes" at bounding box center [753, 520] width 61 height 34
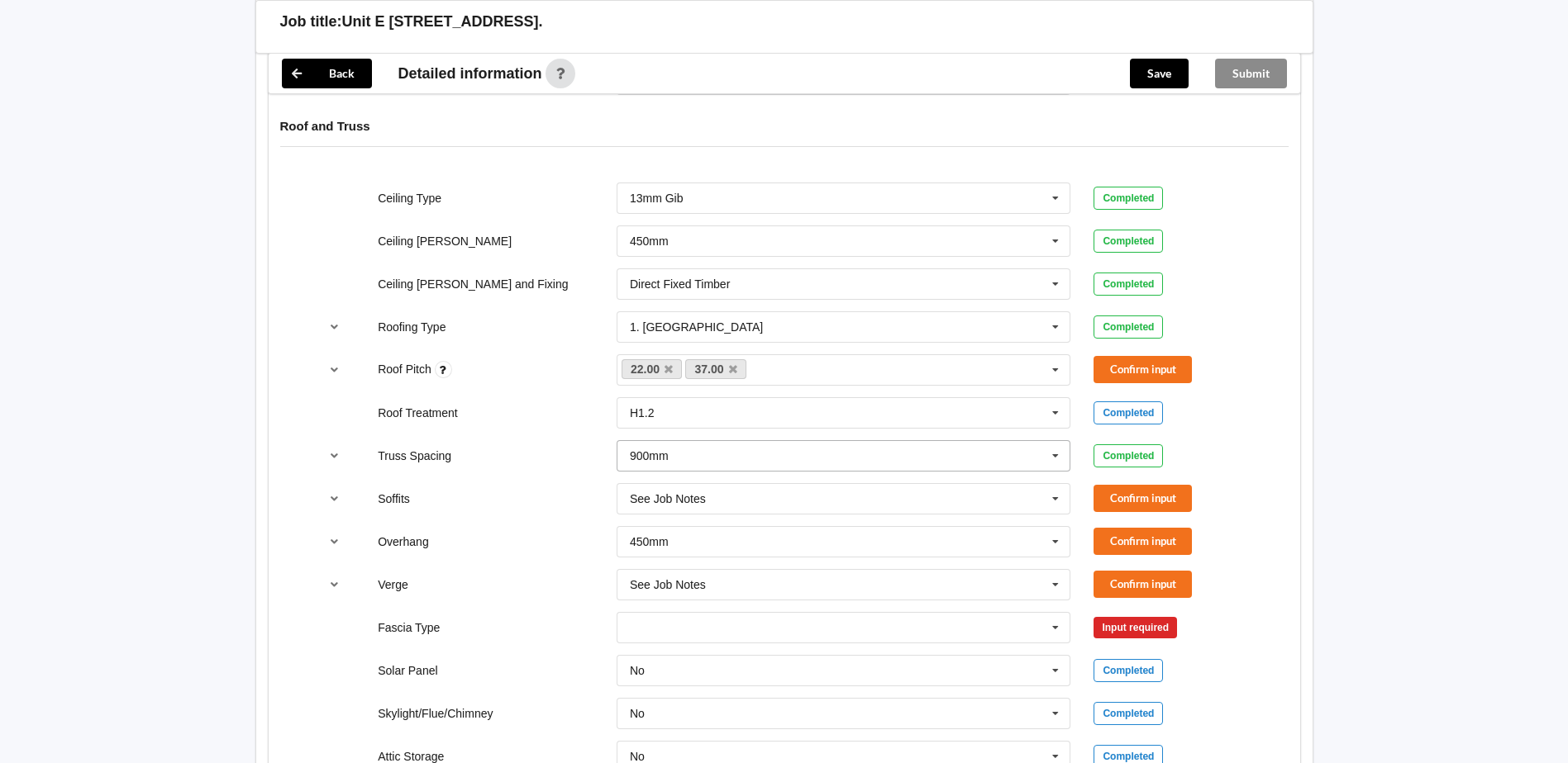
scroll to position [909, 0]
drag, startPoint x: 1144, startPoint y: 373, endPoint x: 1149, endPoint y: 382, distance: 10.3
click at [1145, 373] on button "Confirm input" at bounding box center [1142, 368] width 98 height 27
click at [1150, 498] on button "Confirm input" at bounding box center [1142, 498] width 98 height 27
click at [982, 546] on input "text" at bounding box center [844, 541] width 453 height 30
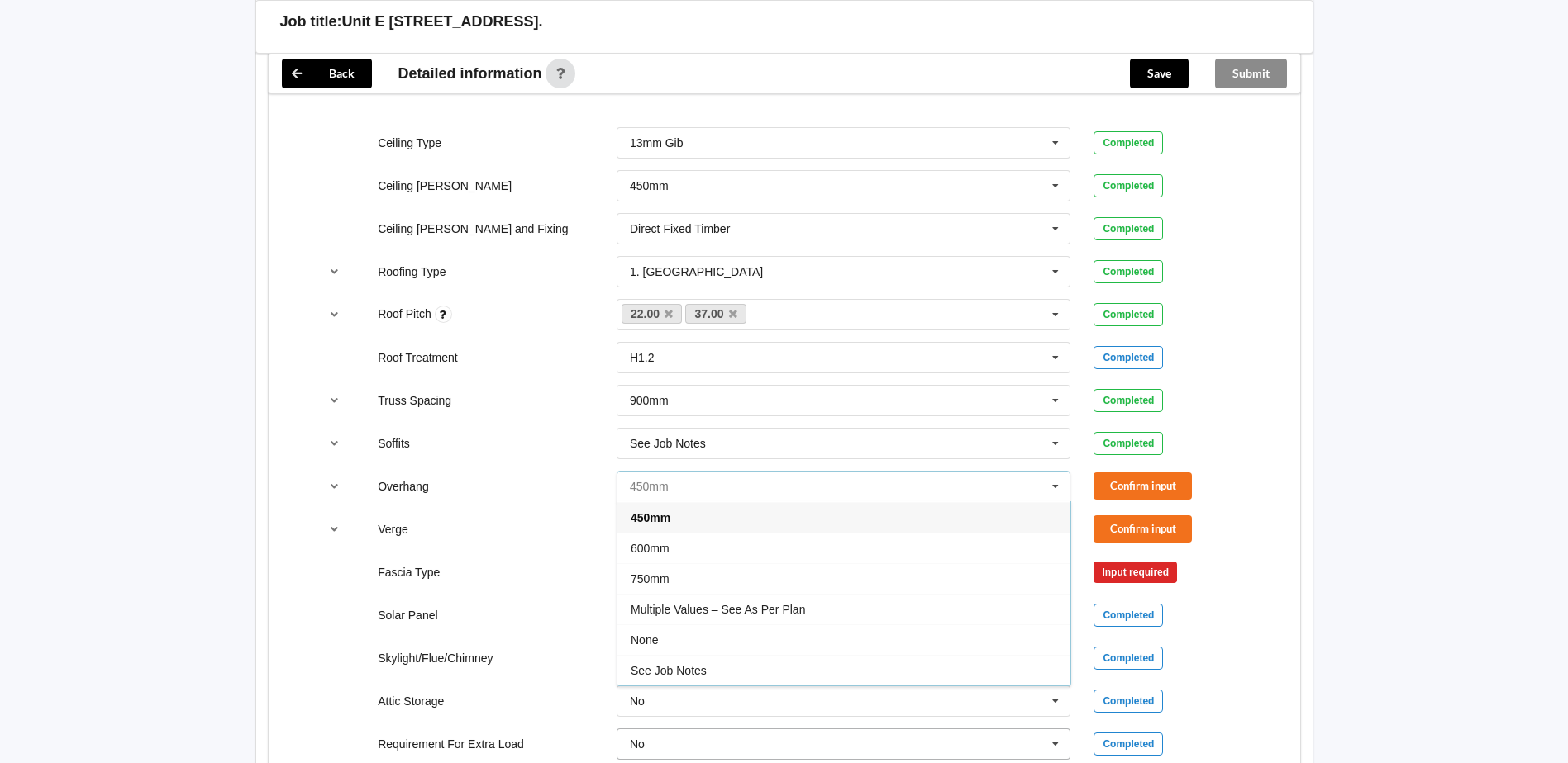
scroll to position [992, 0]
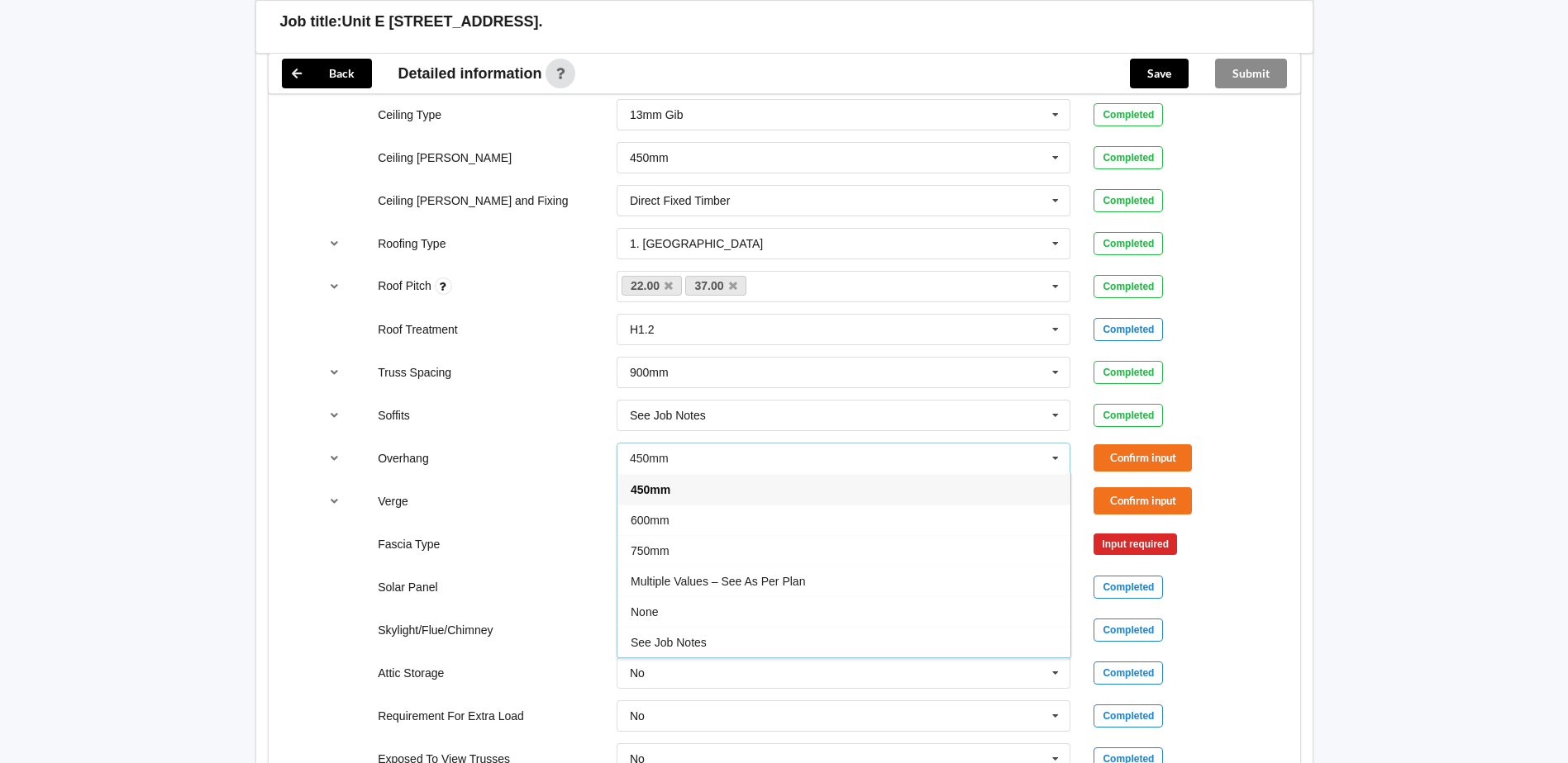
click at [712, 642] on div "See Job Notes" at bounding box center [843, 642] width 453 height 31
click at [1150, 464] on button "Confirm input" at bounding box center [1142, 458] width 98 height 27
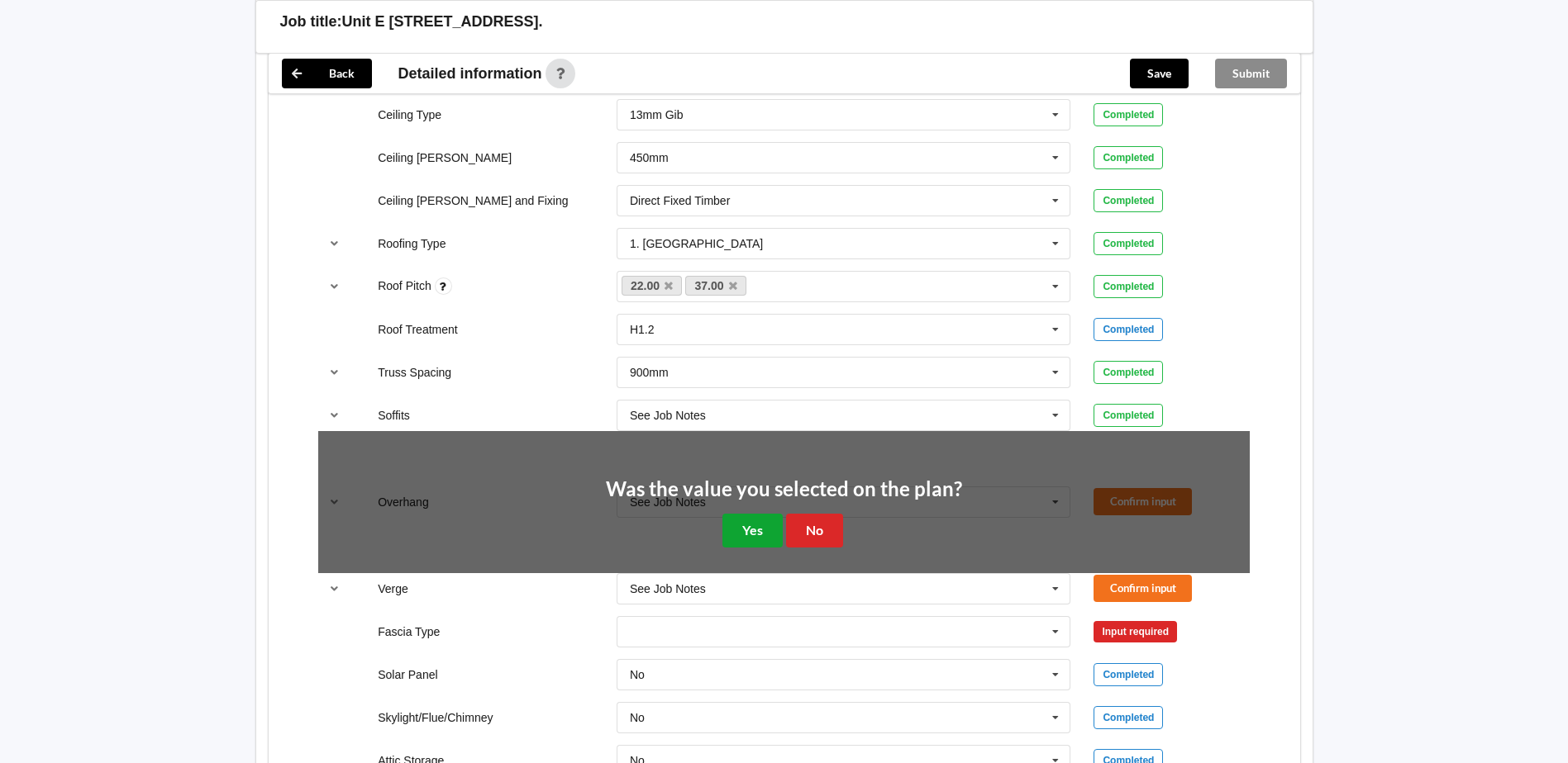
click at [769, 521] on button "Yes" at bounding box center [753, 531] width 61 height 34
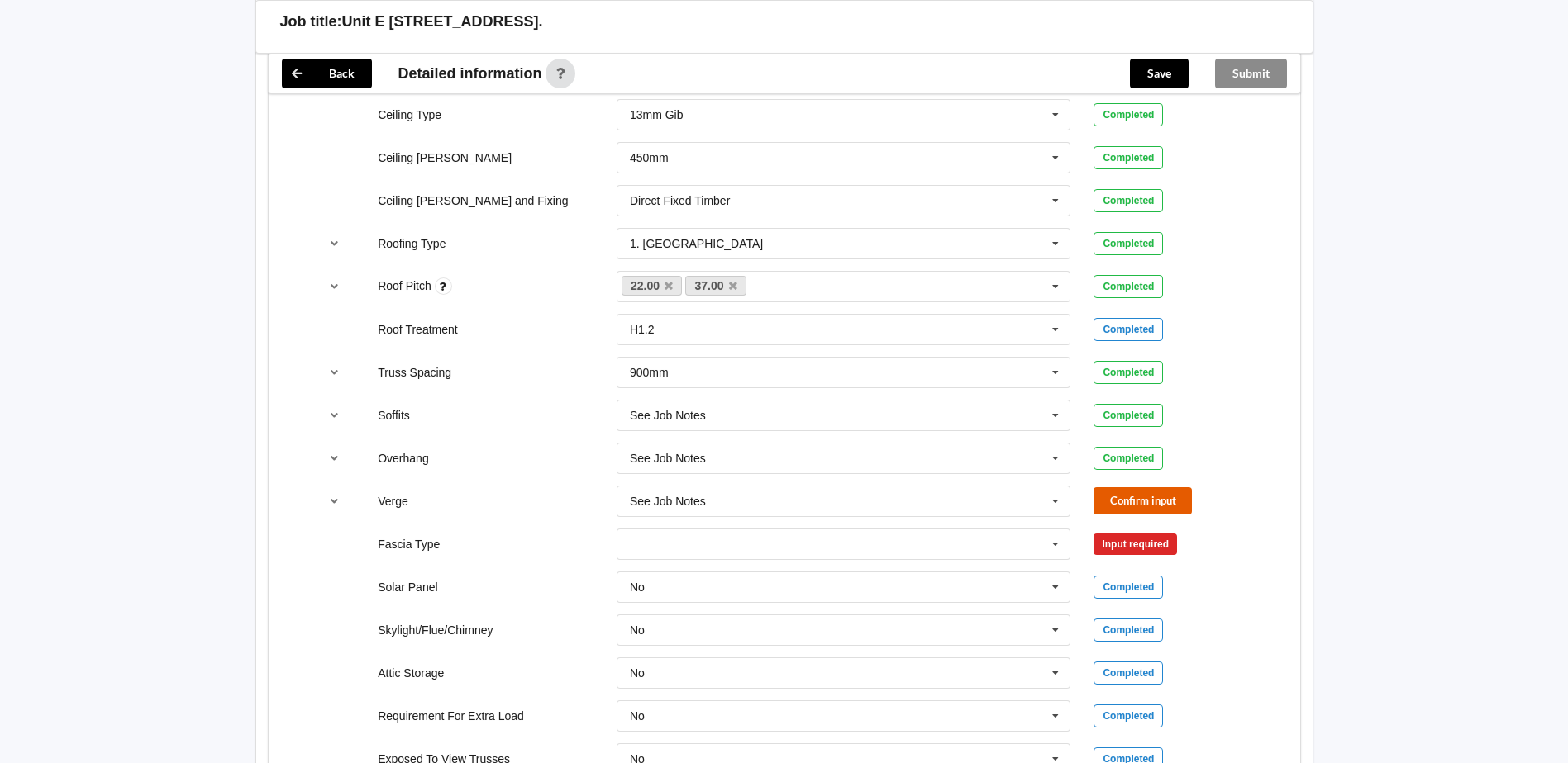
click at [1169, 504] on button "Confirm input" at bounding box center [1142, 501] width 98 height 27
click at [681, 545] on input "text" at bounding box center [844, 544] width 453 height 30
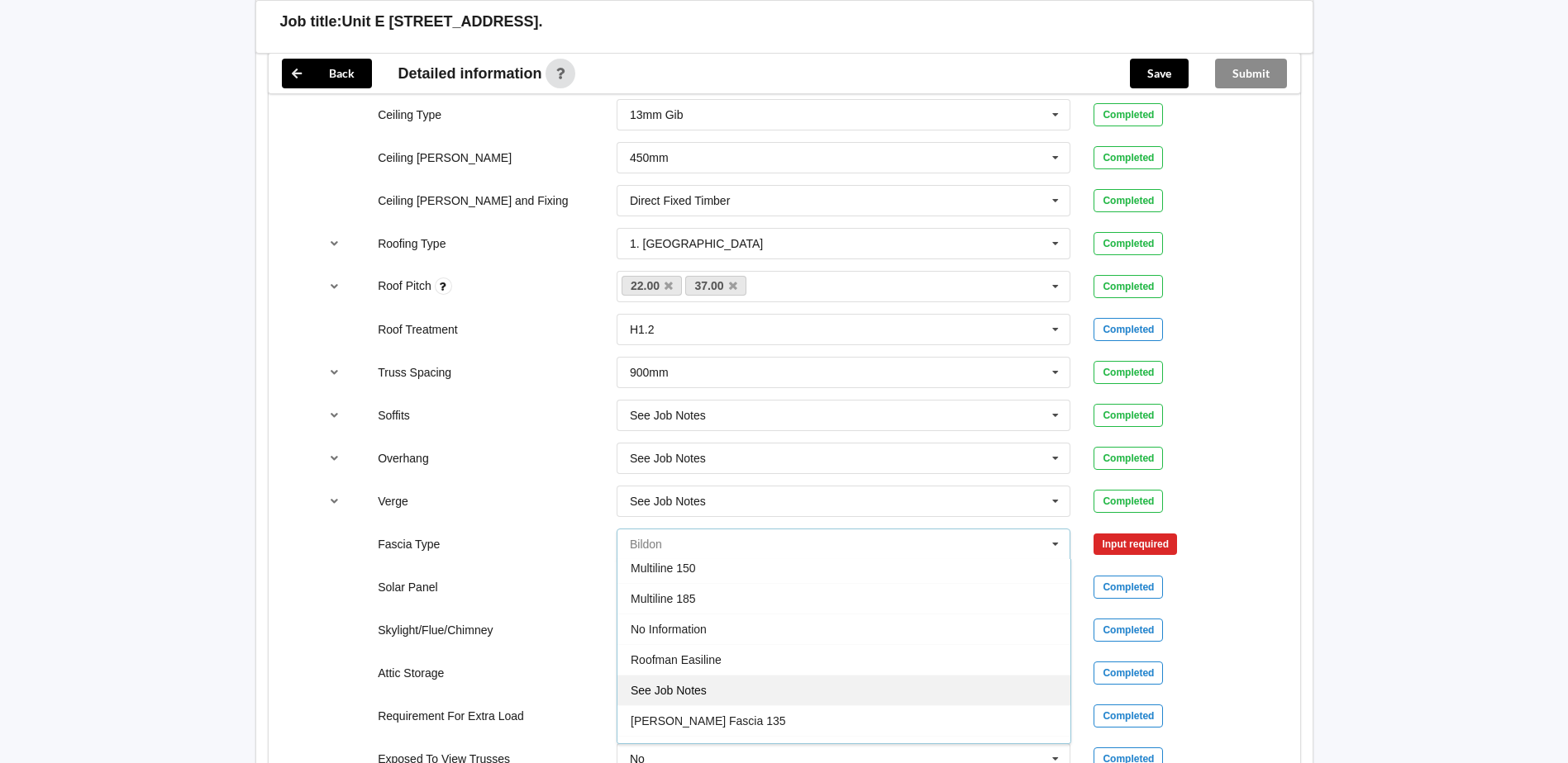
scroll to position [550, 0]
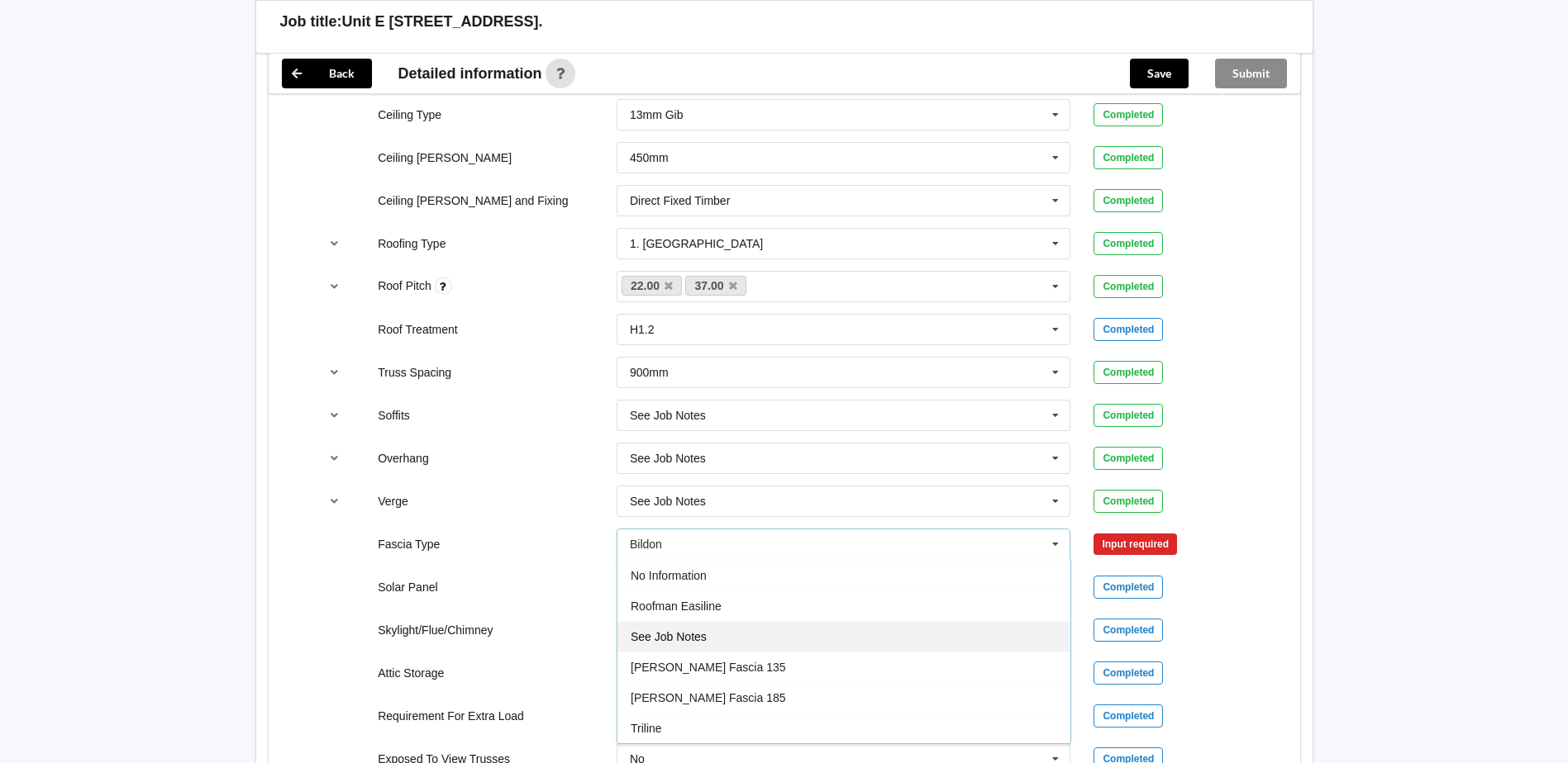
click at [734, 642] on div "See Job Notes" at bounding box center [843, 637] width 453 height 31
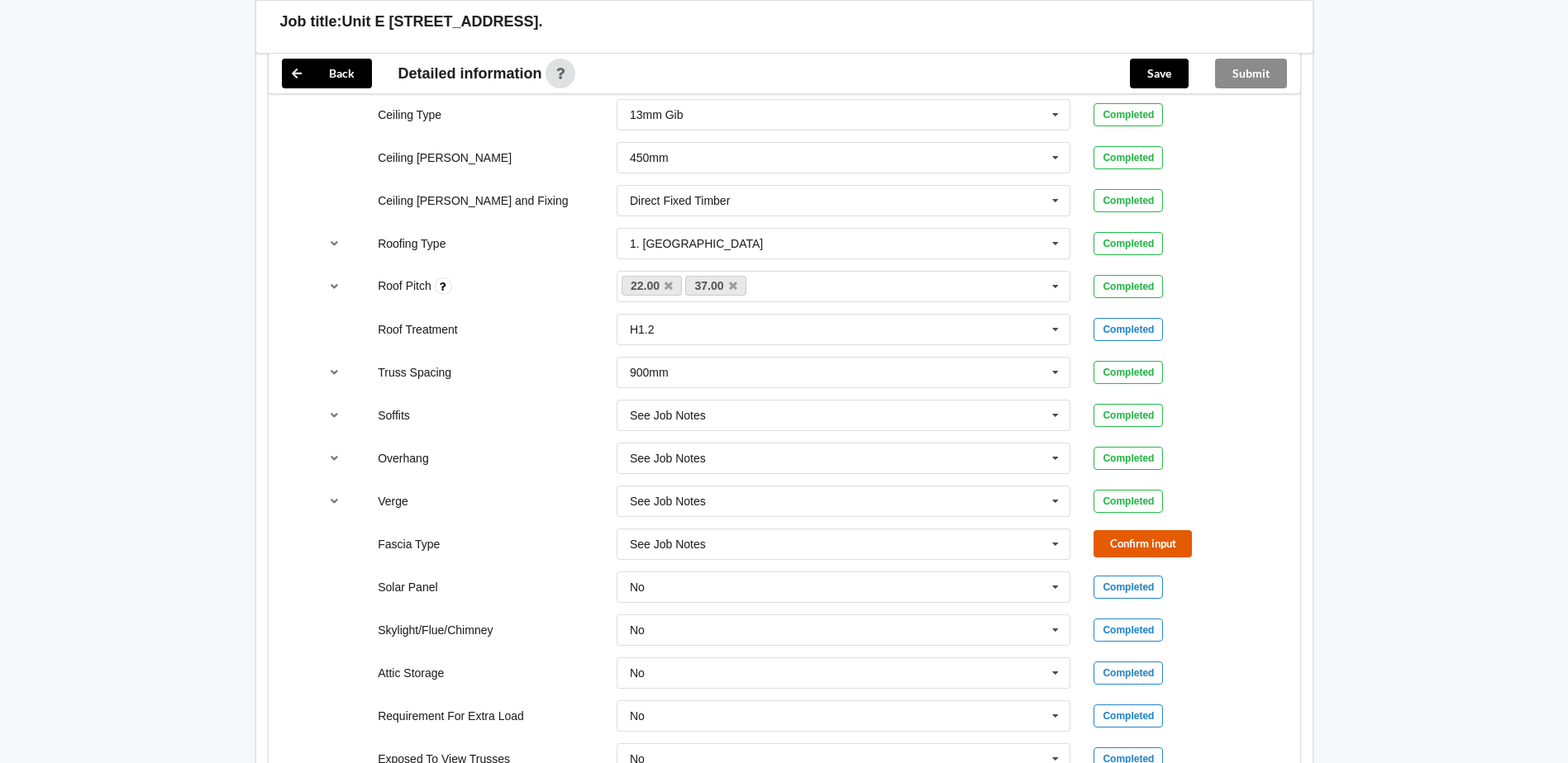
click at [1161, 540] on button "Confirm input" at bounding box center [1142, 544] width 98 height 27
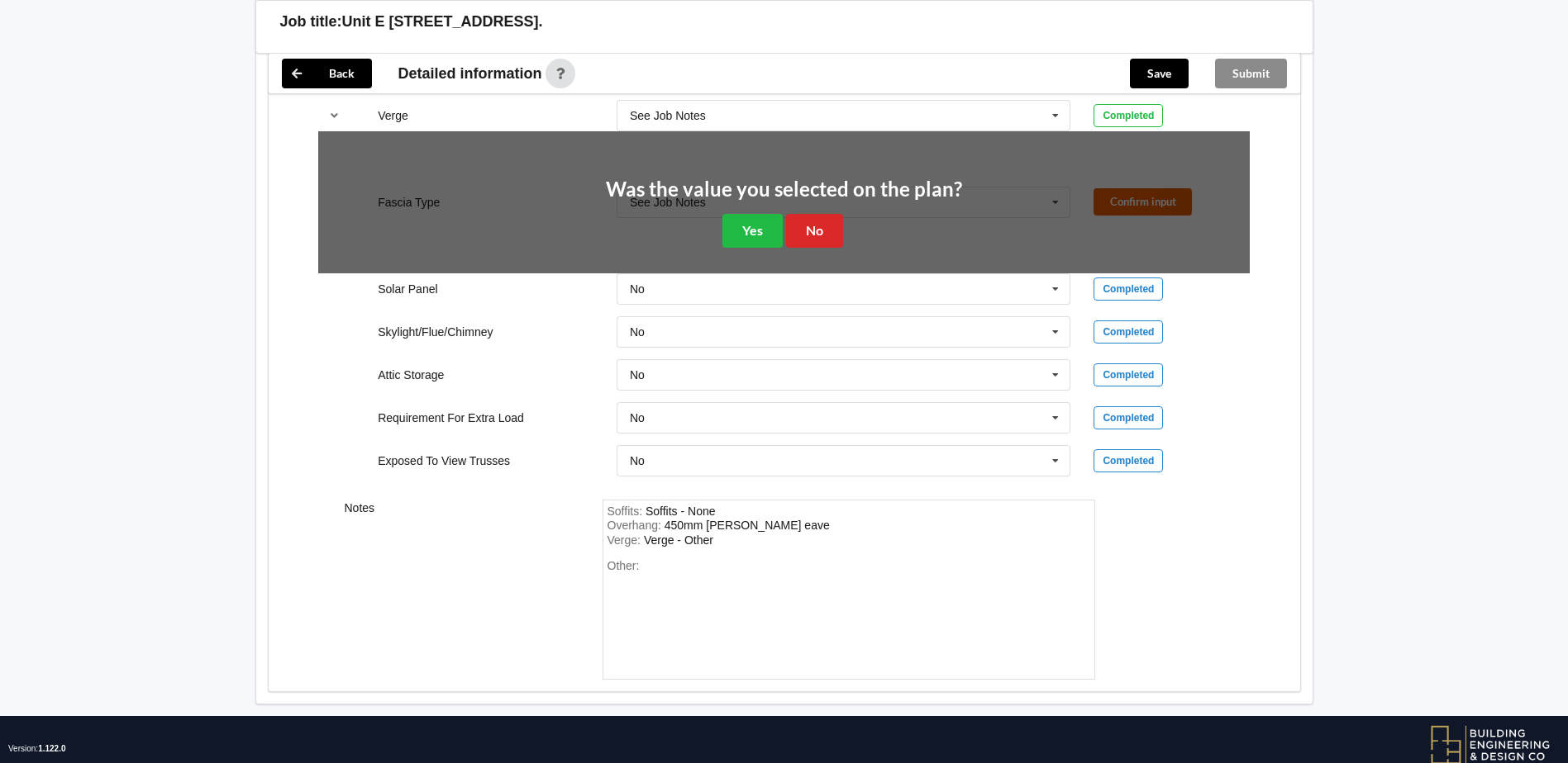
scroll to position [1404, 0]
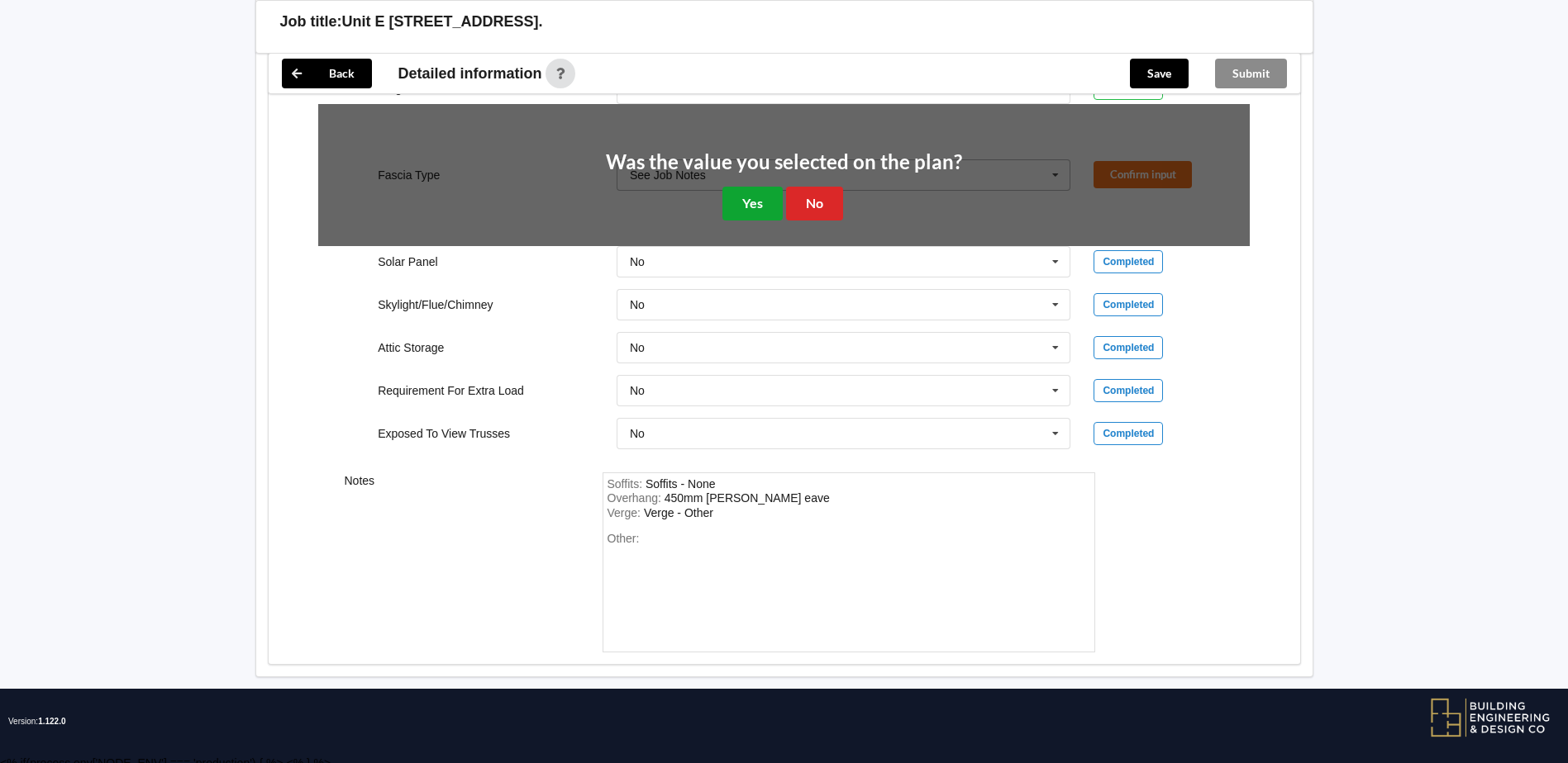
click at [756, 204] on button "Yes" at bounding box center [753, 204] width 61 height 34
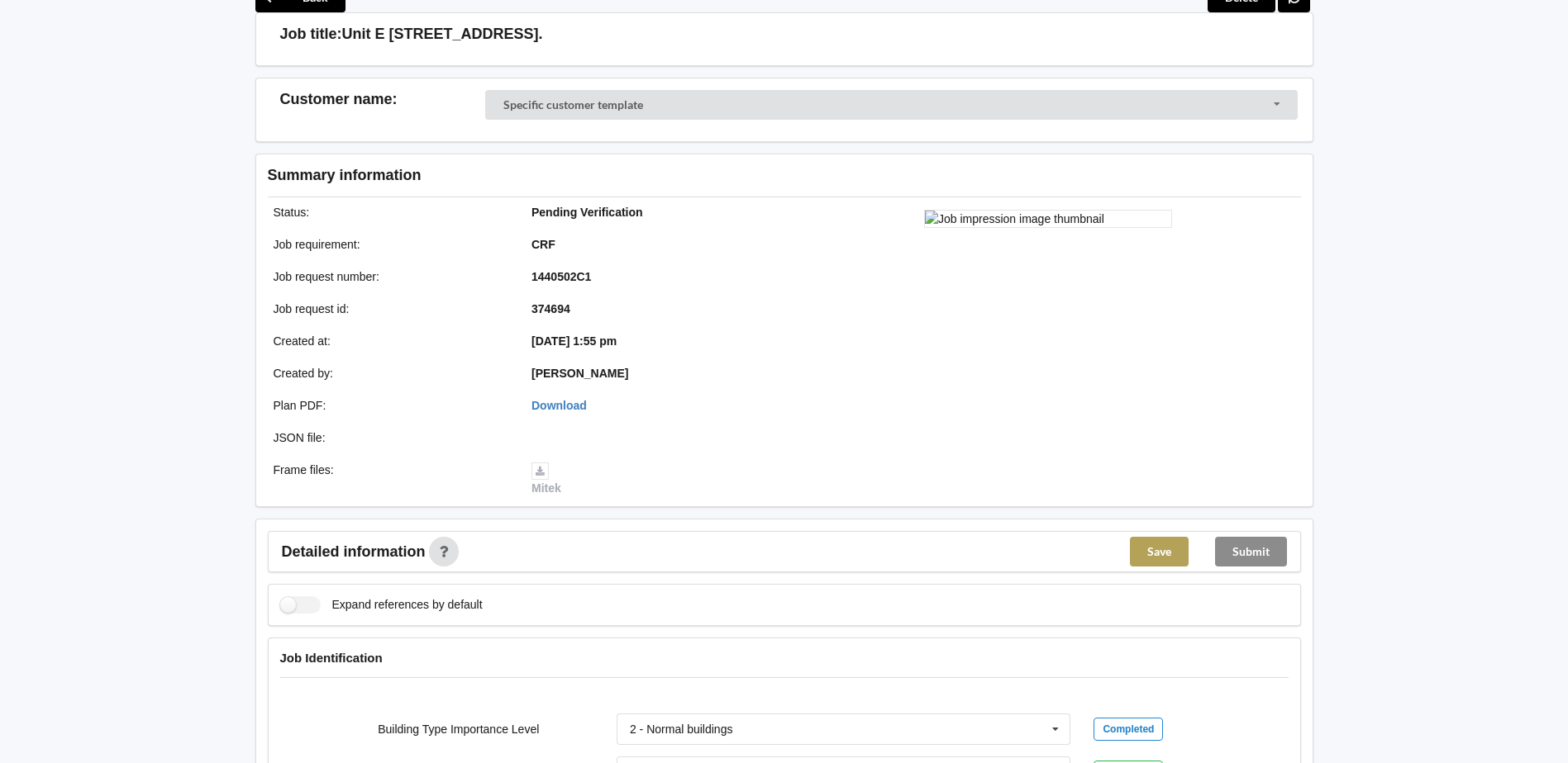
click at [1161, 558] on button "Save" at bounding box center [1159, 552] width 59 height 30
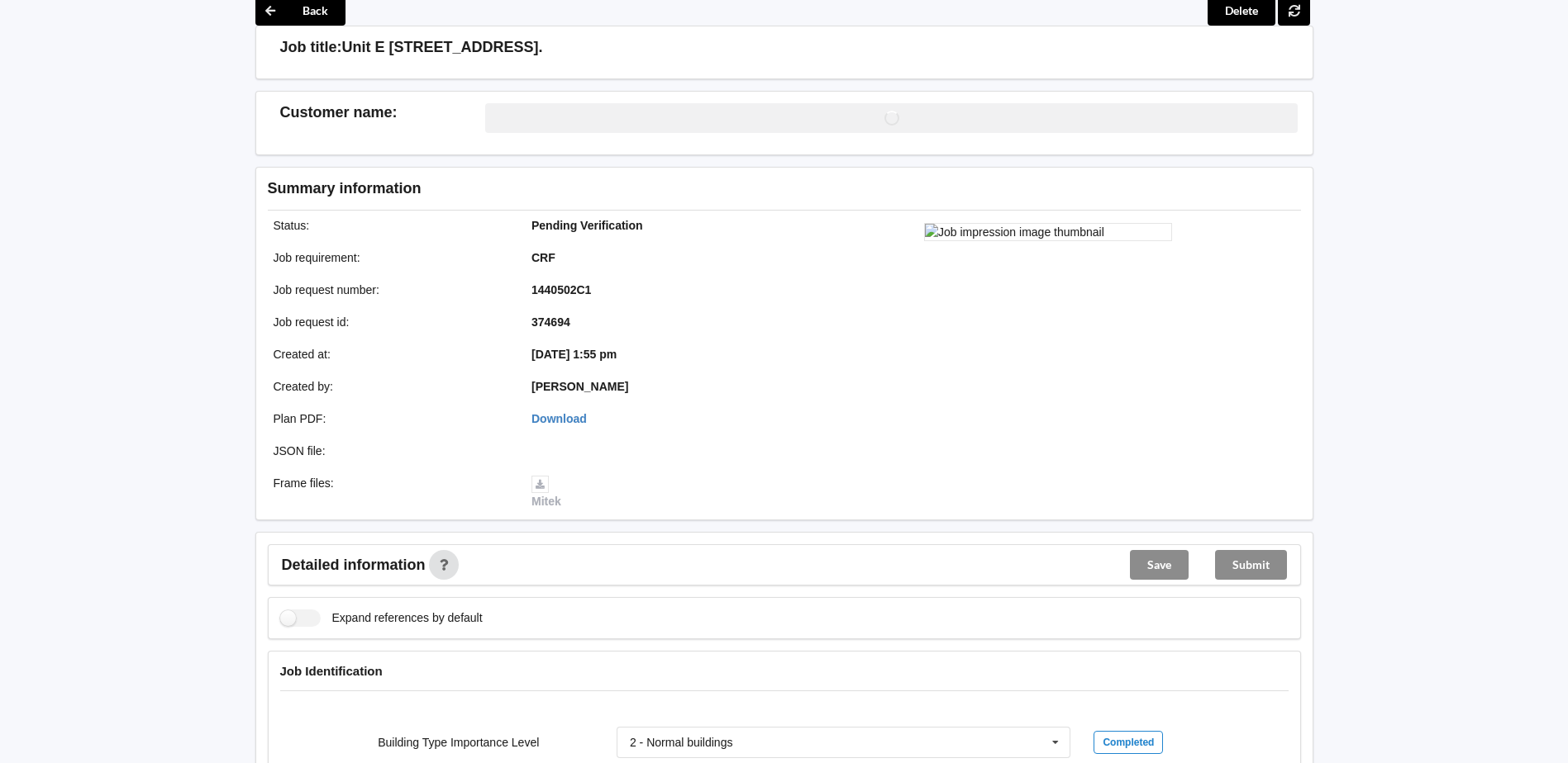
scroll to position [86, 0]
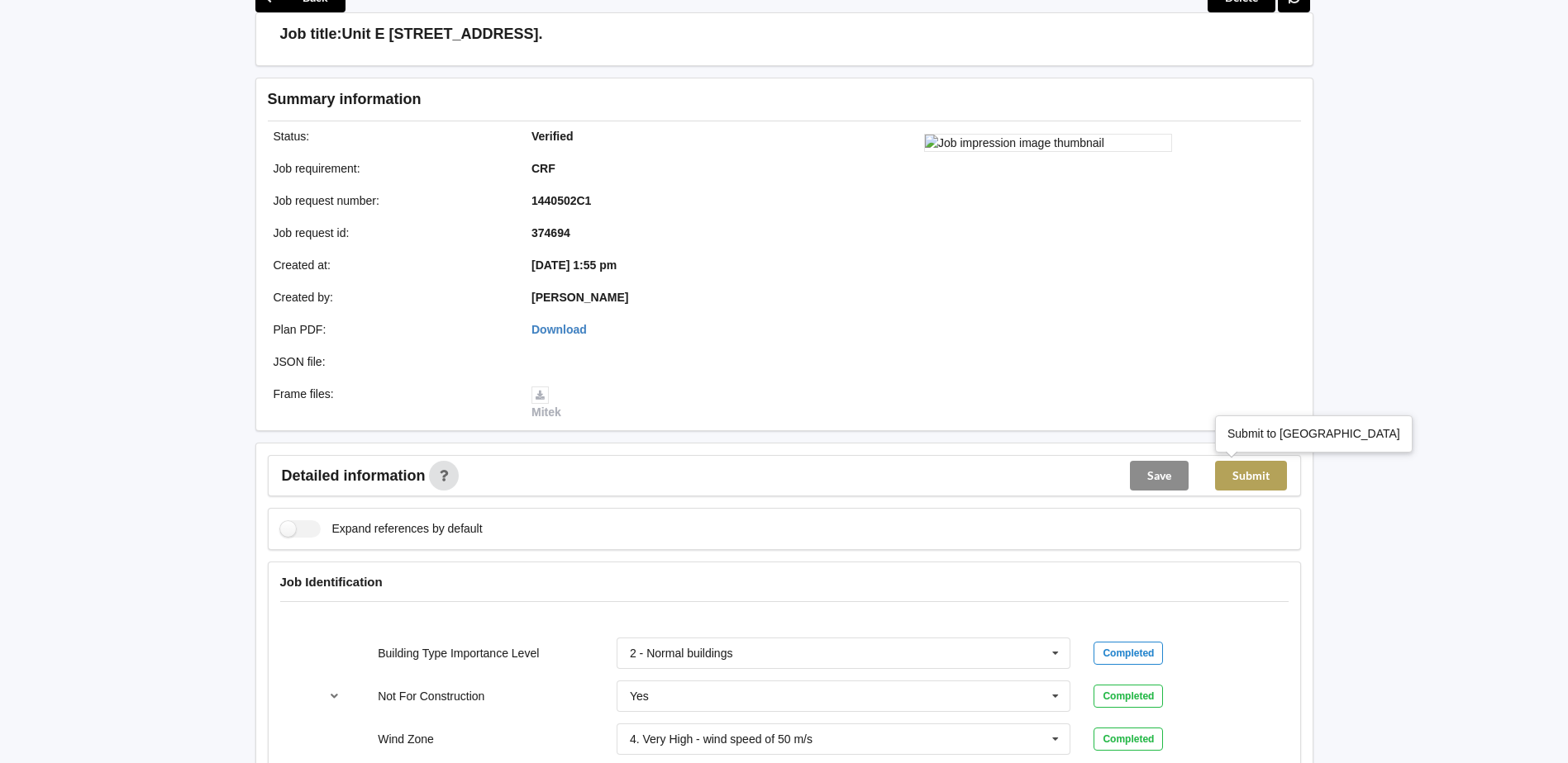
click at [1269, 487] on button "Submit" at bounding box center [1251, 476] width 72 height 30
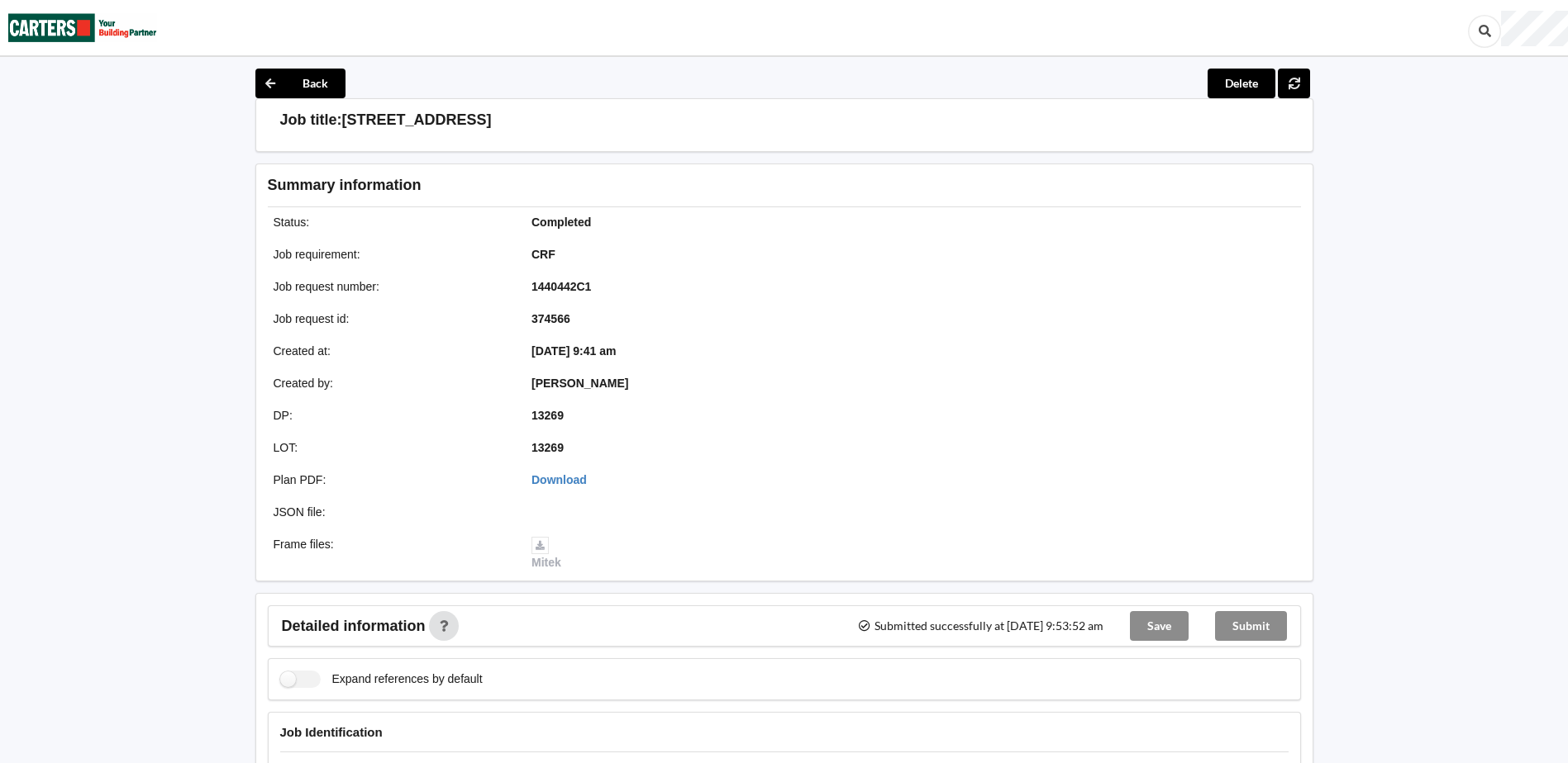
click at [316, 70] on button "Back" at bounding box center [300, 83] width 90 height 30
click at [510, 89] on div "Back Delete" at bounding box center [784, 83] width 1058 height 30
click at [302, 78] on button "Back" at bounding box center [300, 83] width 90 height 30
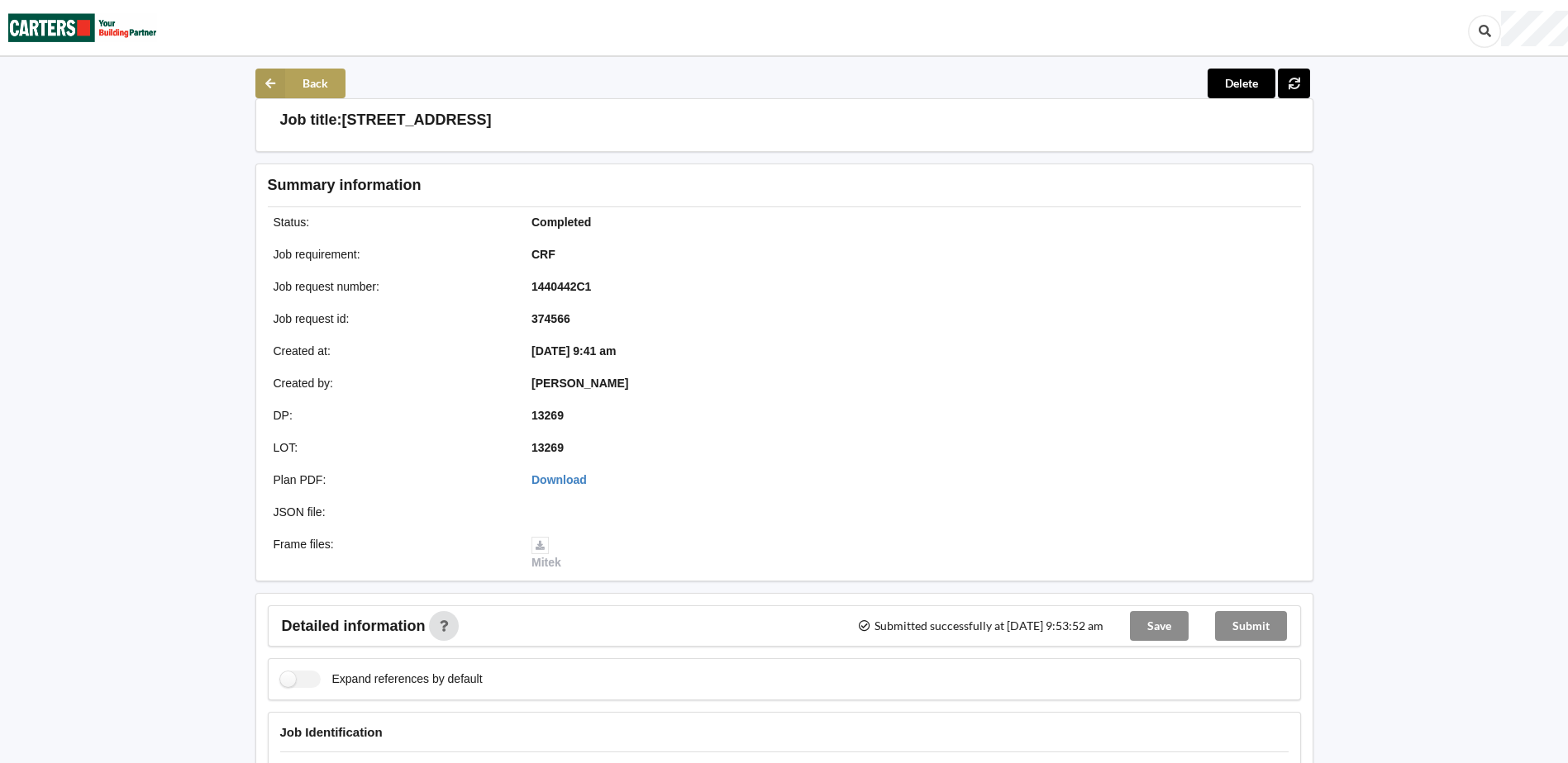
click at [302, 78] on button "Back" at bounding box center [300, 83] width 90 height 30
click at [309, 84] on button "Back" at bounding box center [300, 83] width 90 height 30
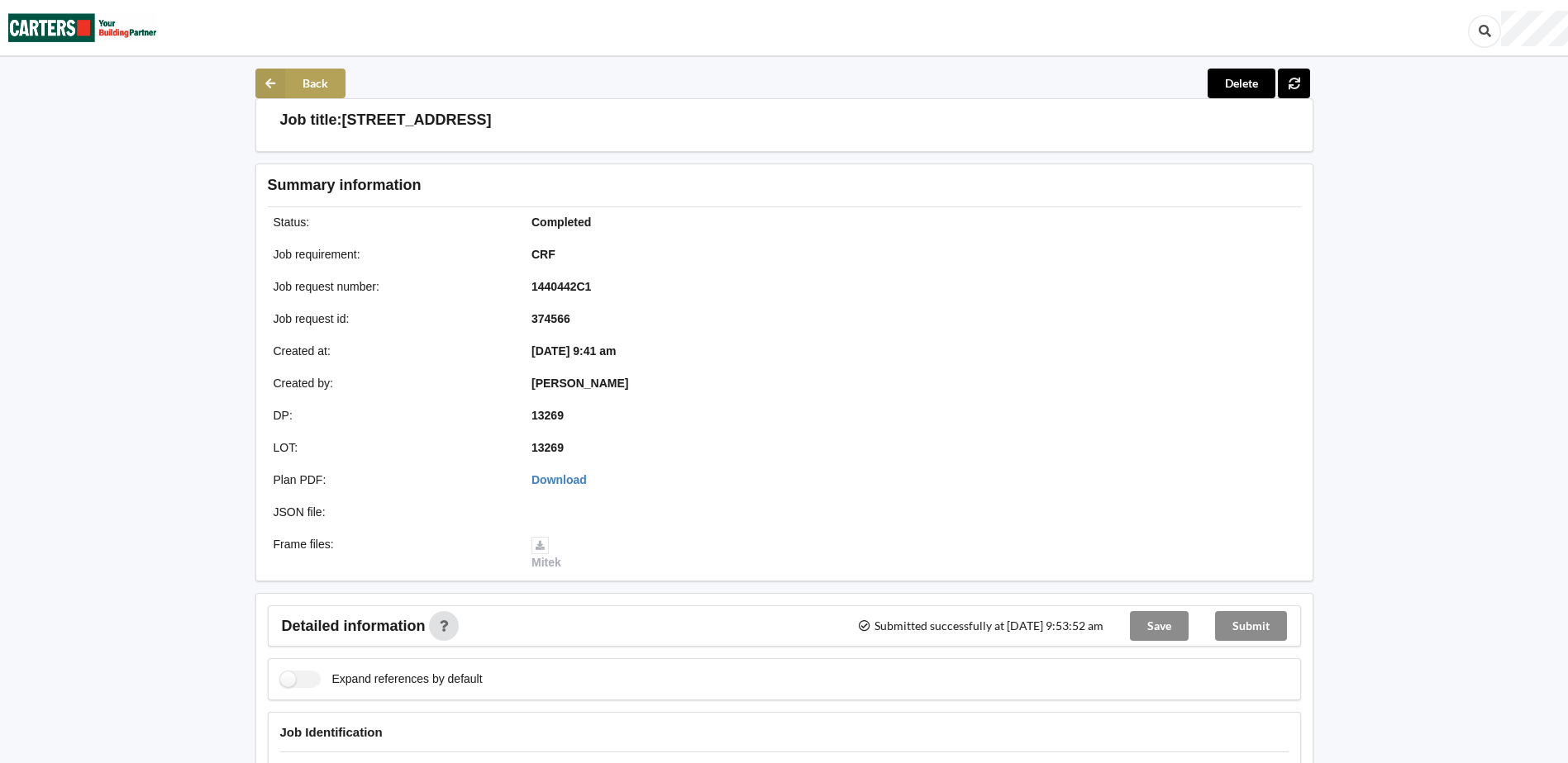
click at [309, 84] on button "Back" at bounding box center [300, 83] width 90 height 30
click at [597, 90] on div "Back Delete" at bounding box center [784, 83] width 1058 height 30
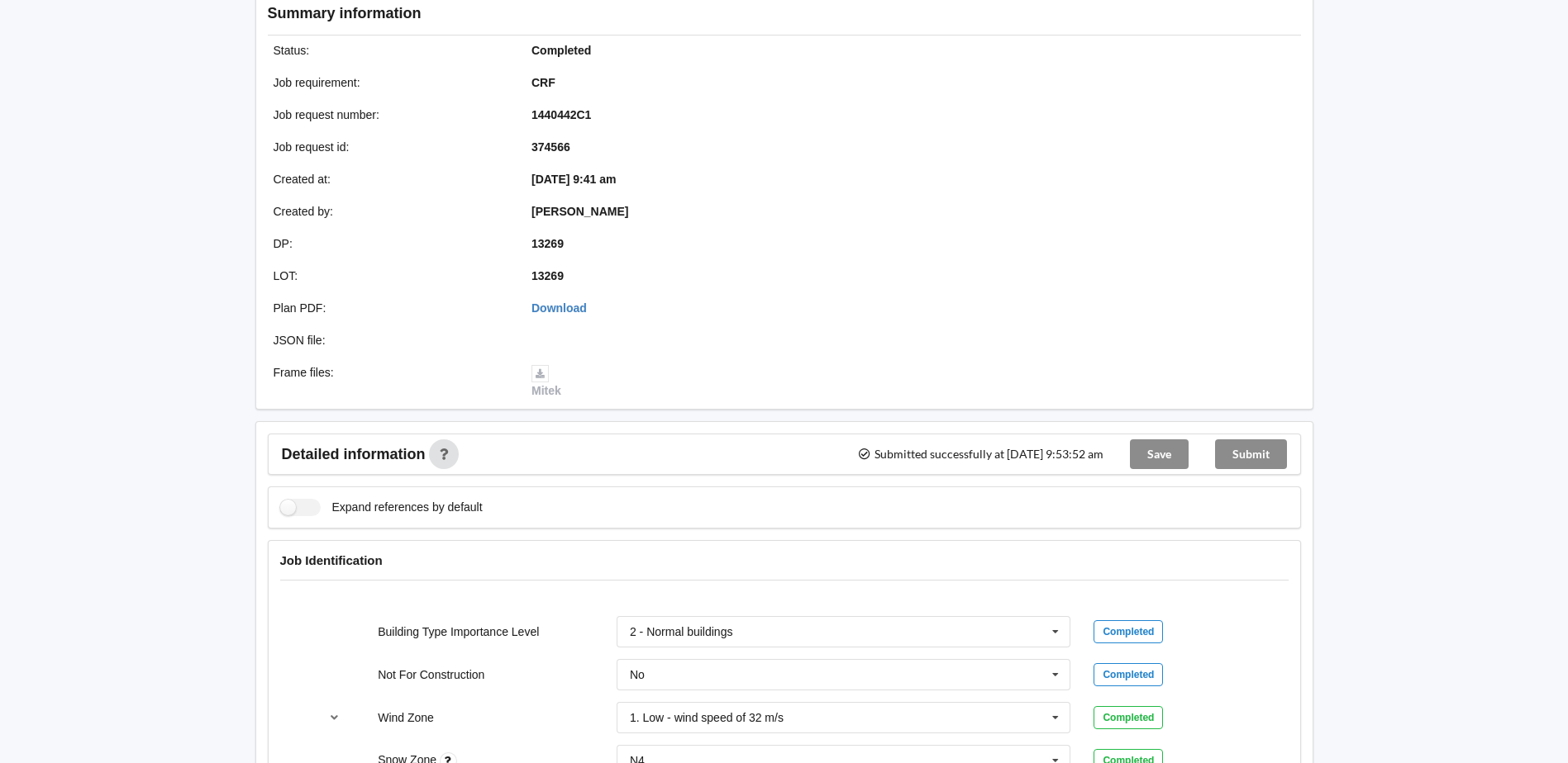
scroll to position [83, 0]
